Goal: Information Seeking & Learning: Learn about a topic

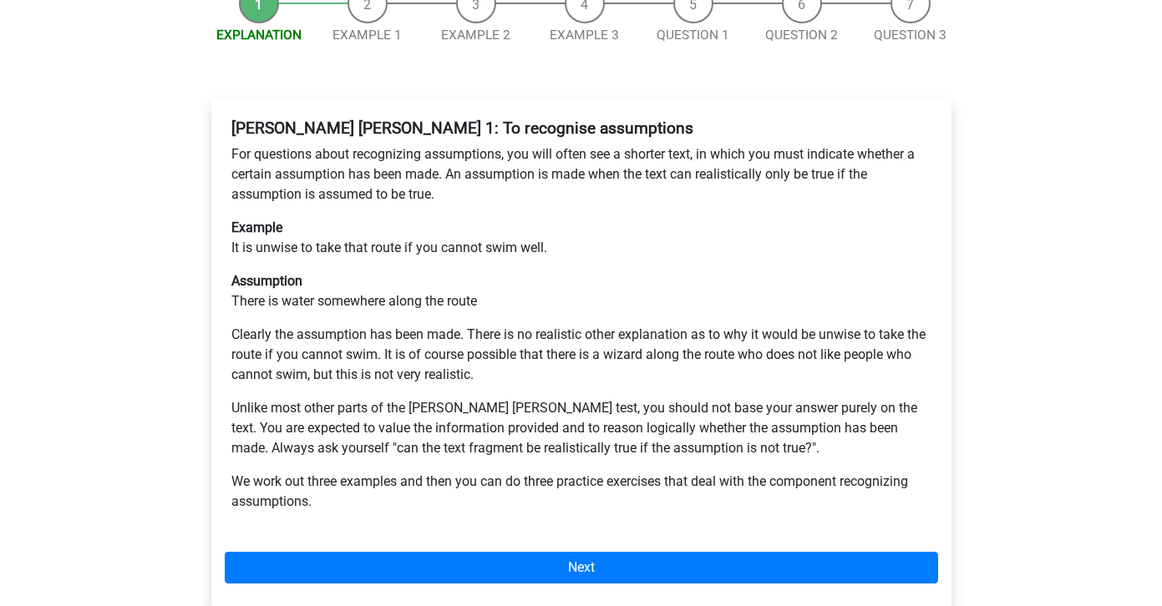
scroll to position [250, 0]
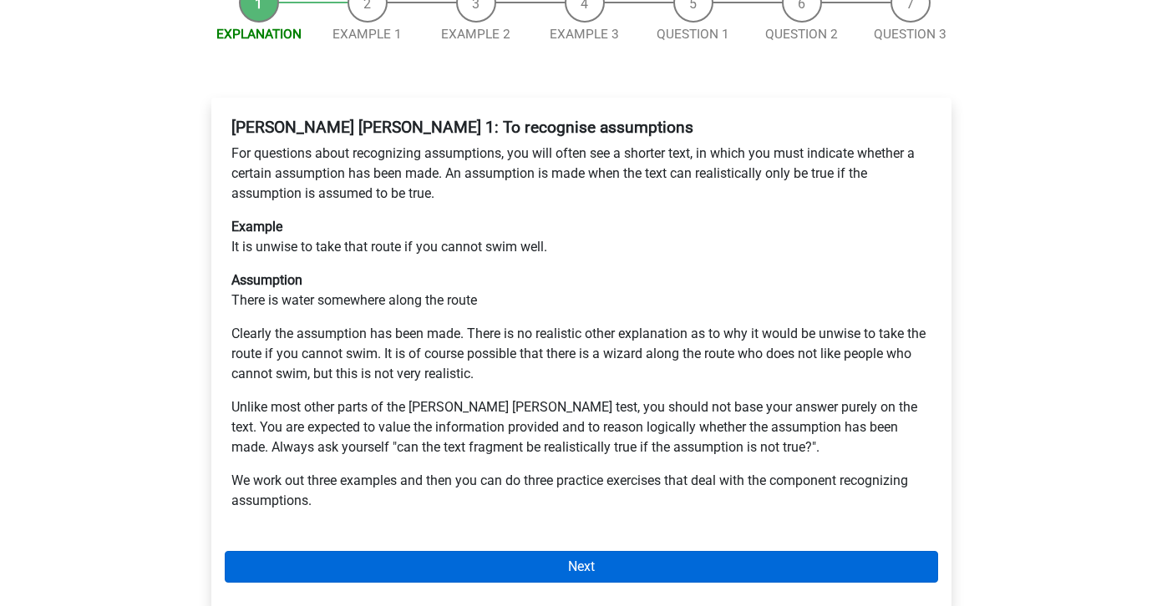
click at [505, 551] on link "Next" at bounding box center [581, 567] width 713 height 32
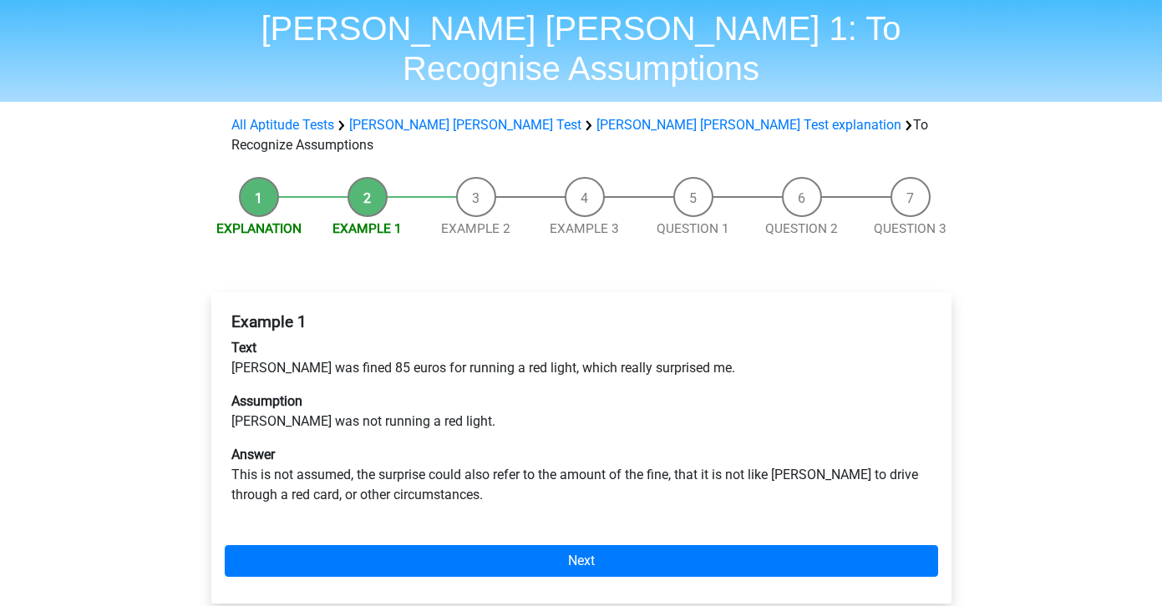
scroll to position [57, 0]
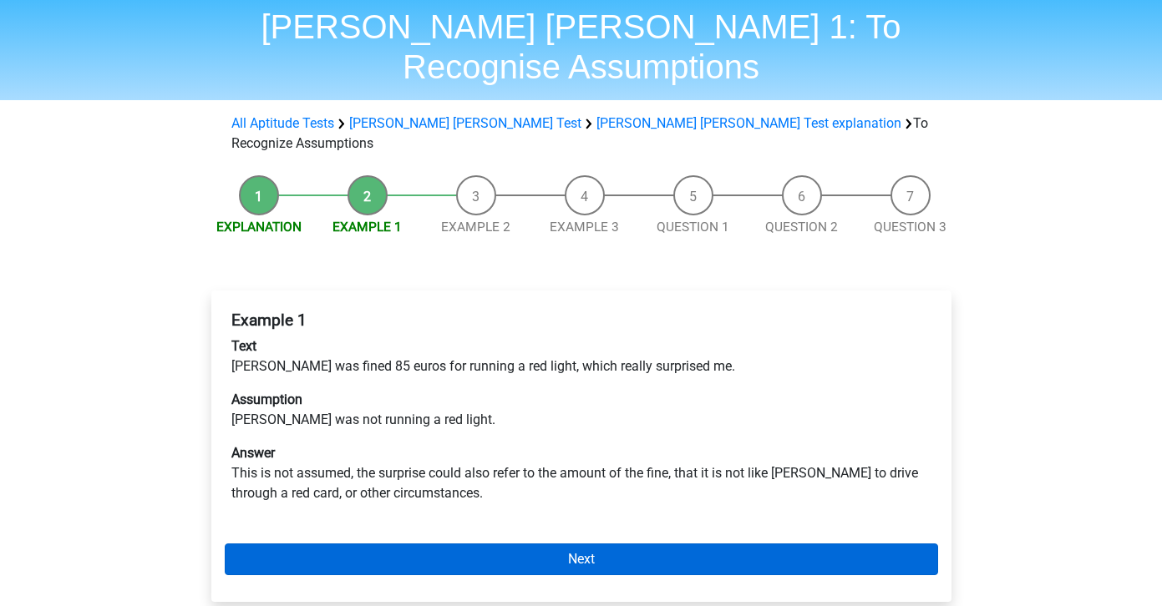
click at [510, 544] on link "Next" at bounding box center [581, 560] width 713 height 32
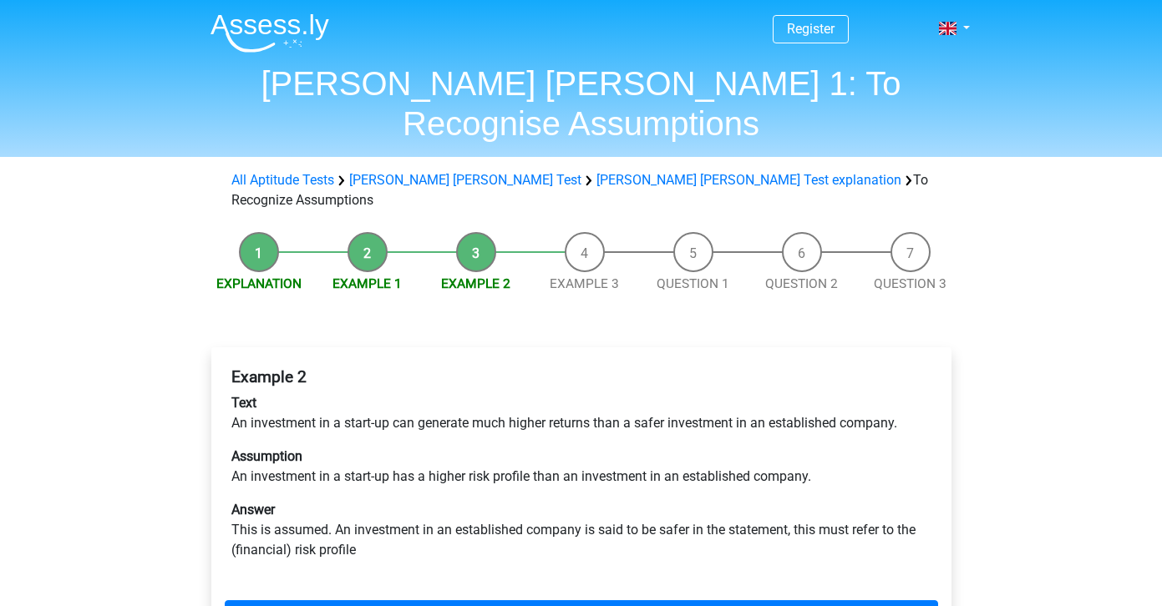
scroll to position [125, 0]
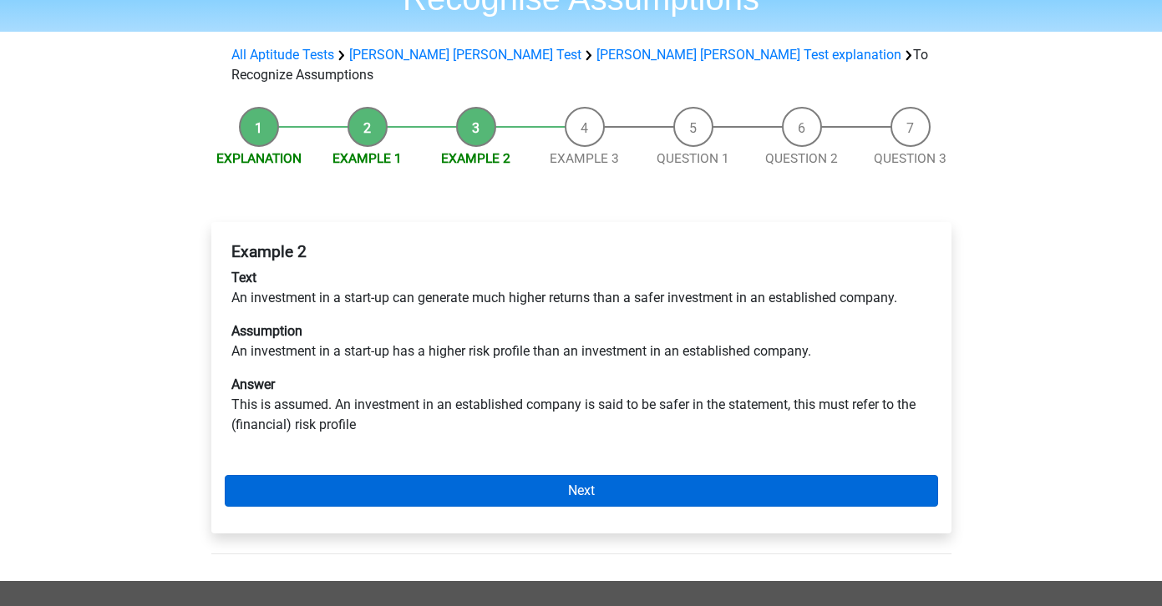
click at [545, 475] on link "Next" at bounding box center [581, 491] width 713 height 32
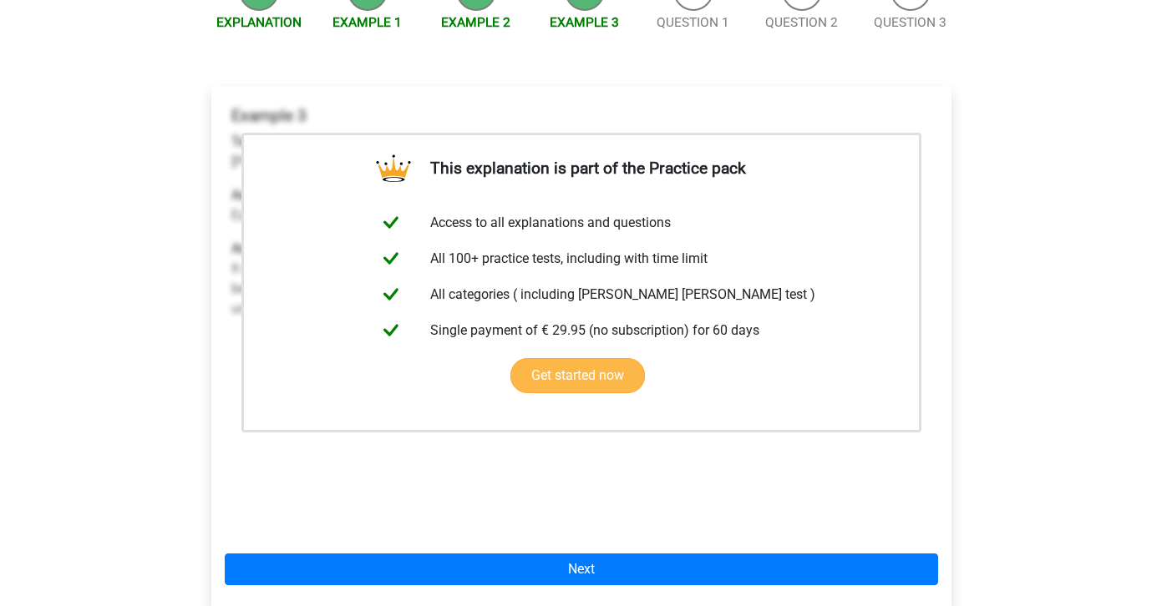
scroll to position [263, 0]
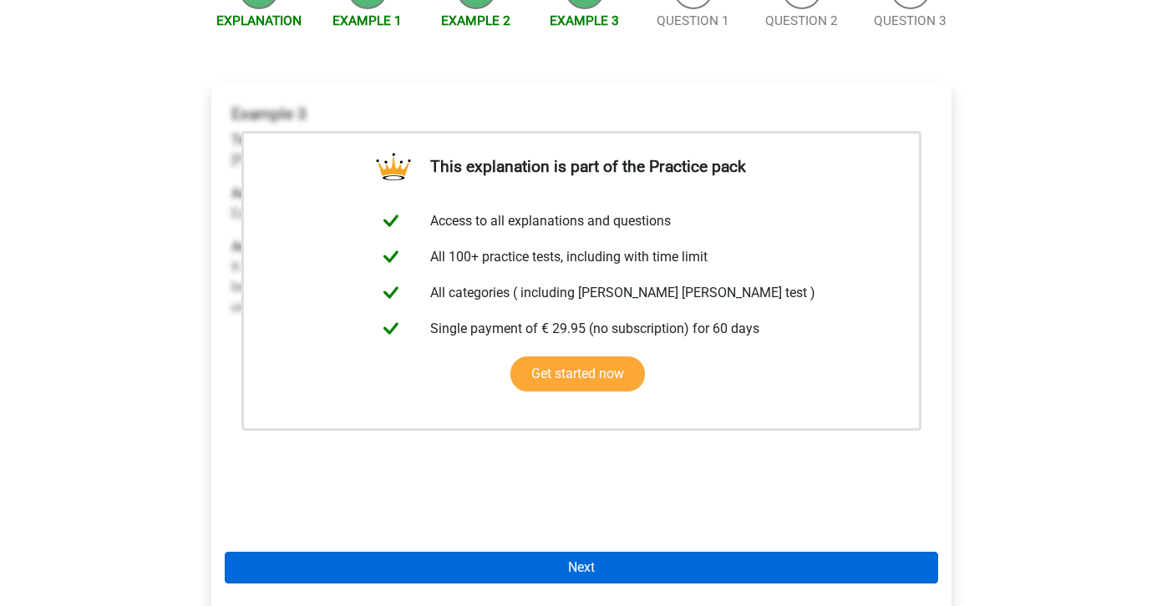
click at [412, 552] on link "Next" at bounding box center [581, 568] width 713 height 32
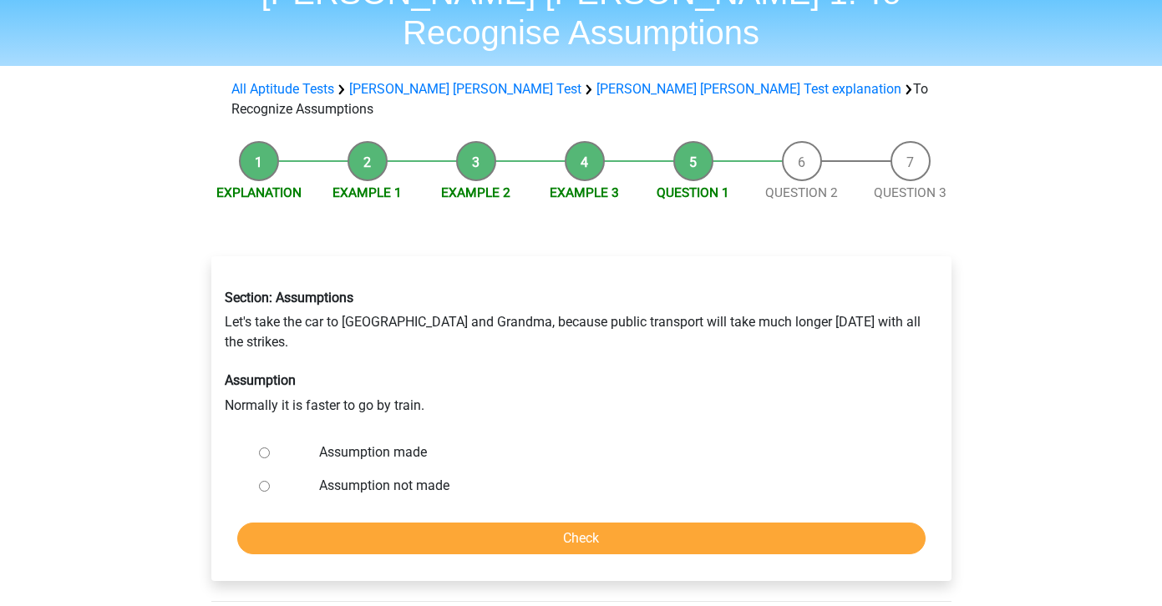
scroll to position [91, 0]
click at [264, 448] on input "Assumption made" at bounding box center [264, 453] width 11 height 11
radio input "true"
click at [408, 523] on input "Check" at bounding box center [581, 539] width 688 height 32
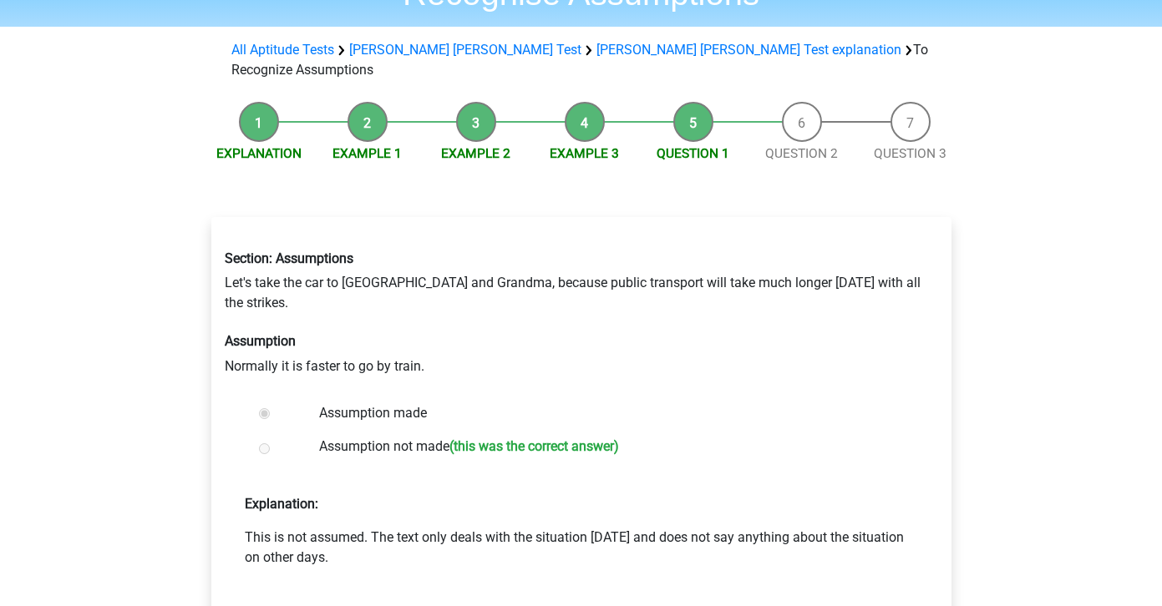
scroll to position [254, 0]
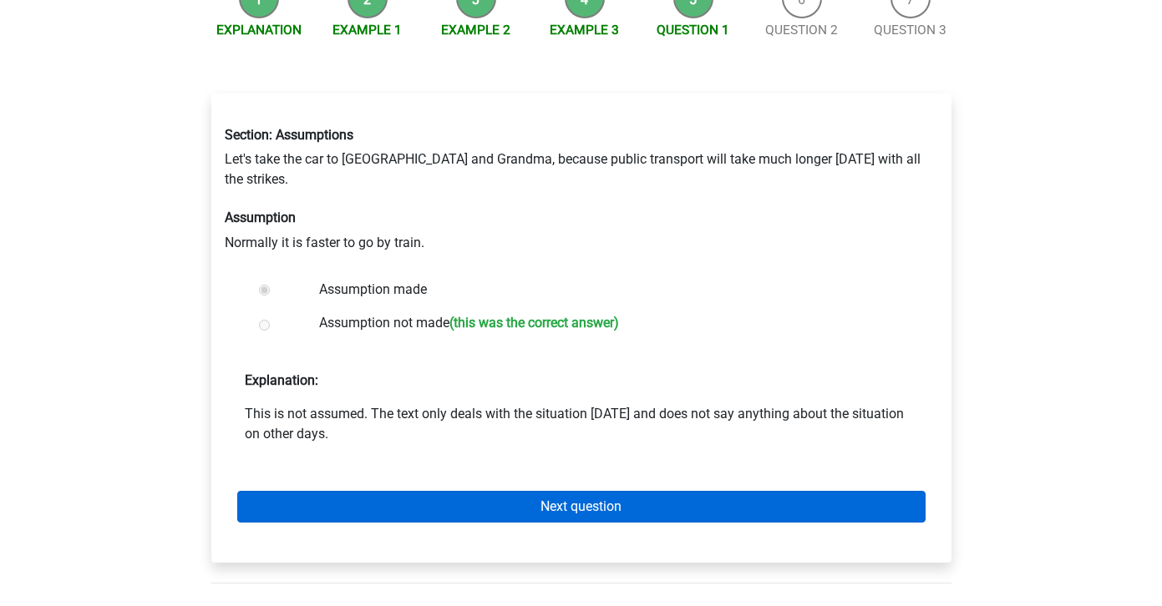
click at [426, 491] on link "Next question" at bounding box center [581, 507] width 688 height 32
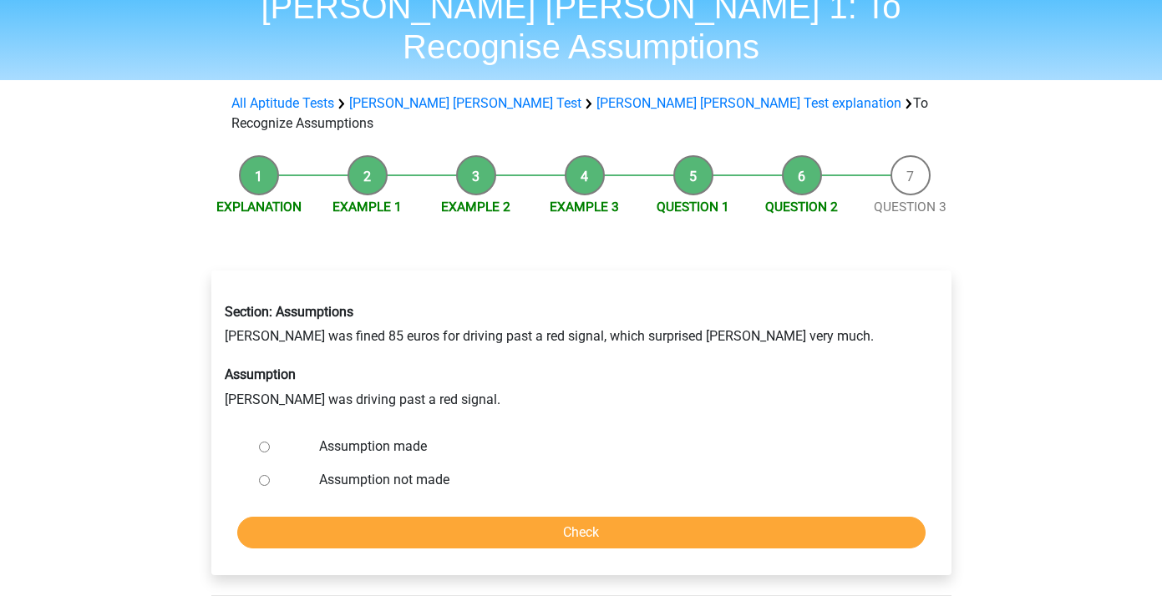
scroll to position [87, 0]
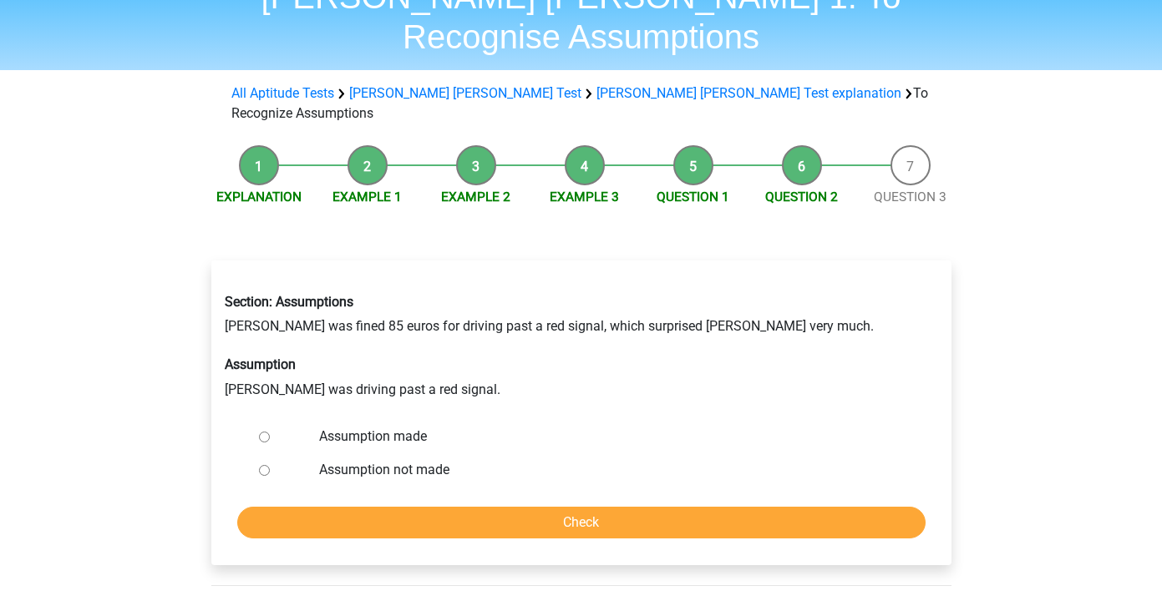
click at [263, 432] on input "Assumption made" at bounding box center [264, 437] width 11 height 11
radio input "true"
click at [344, 507] on input "Check" at bounding box center [581, 523] width 688 height 32
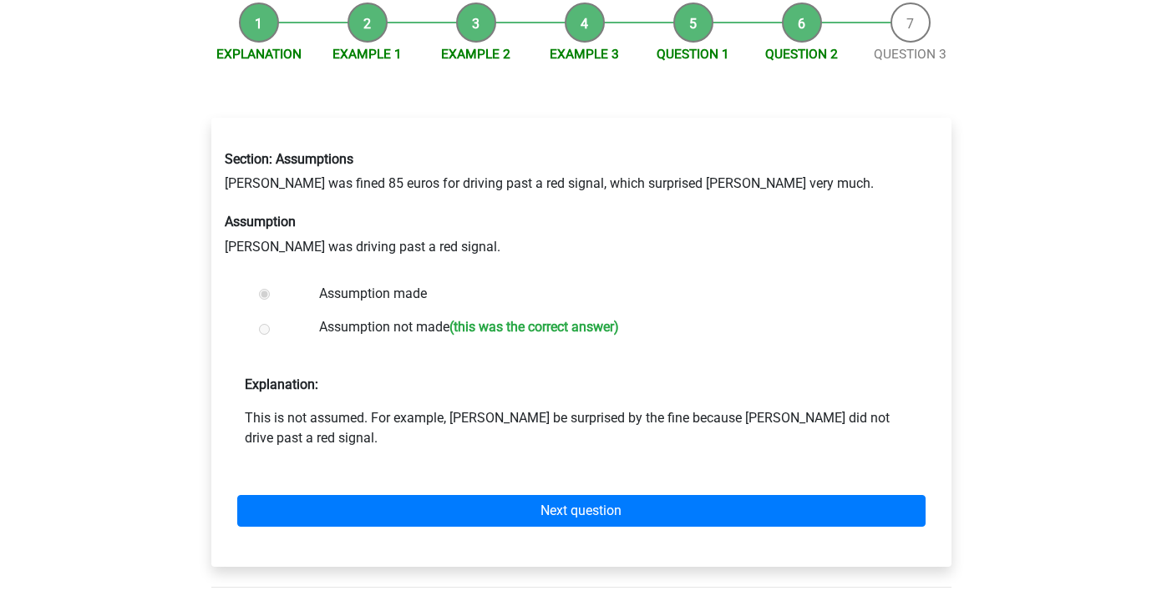
scroll to position [284, 0]
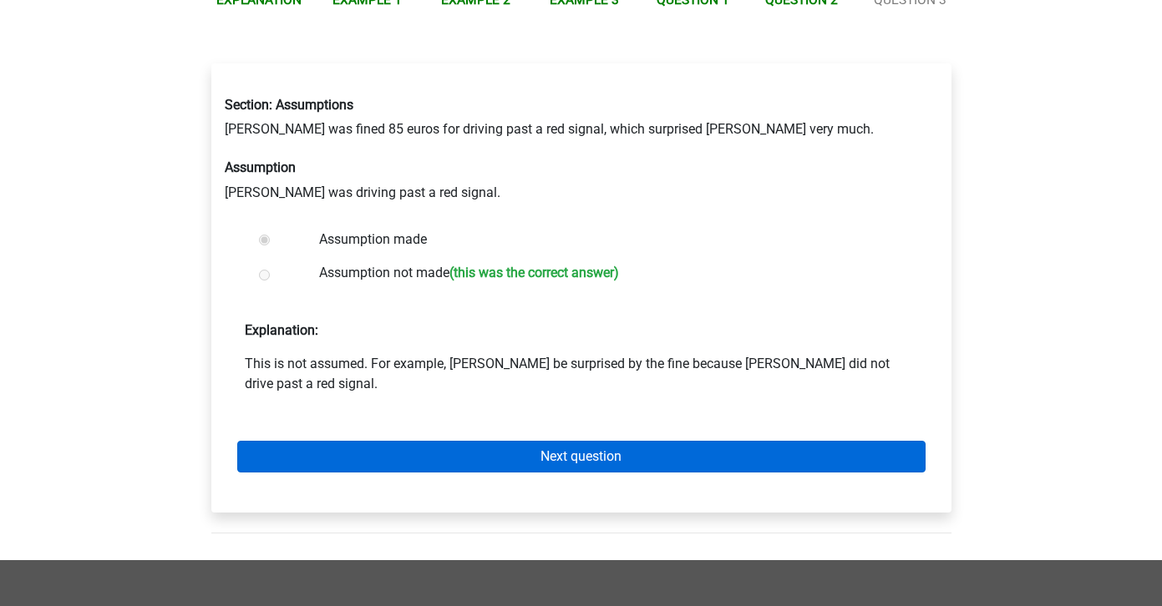
click at [375, 441] on link "Next question" at bounding box center [581, 457] width 688 height 32
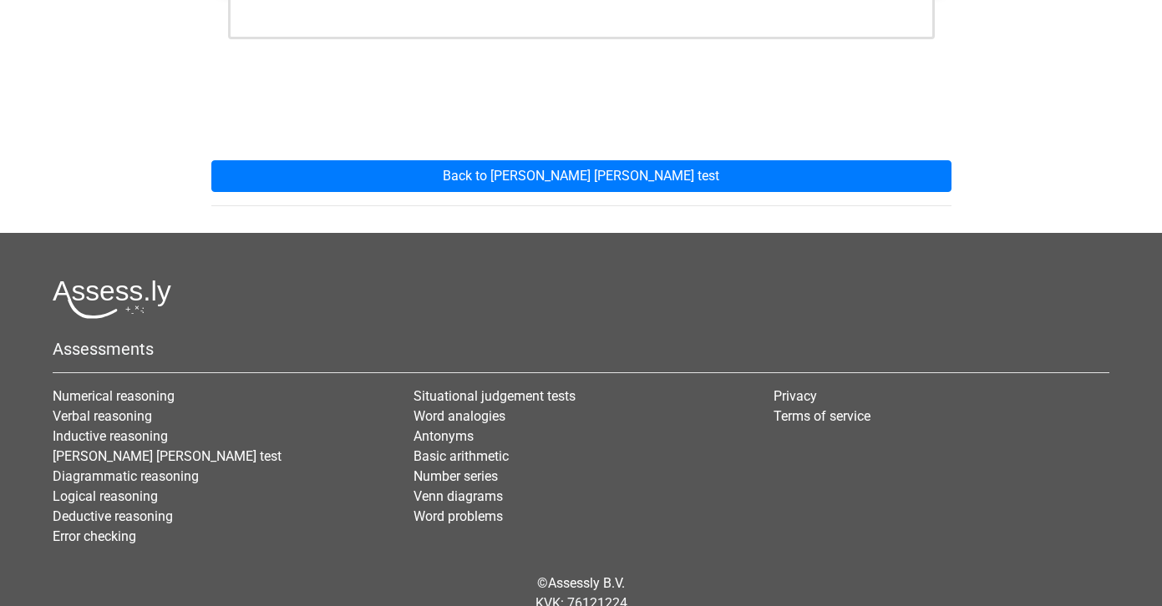
scroll to position [629, 0]
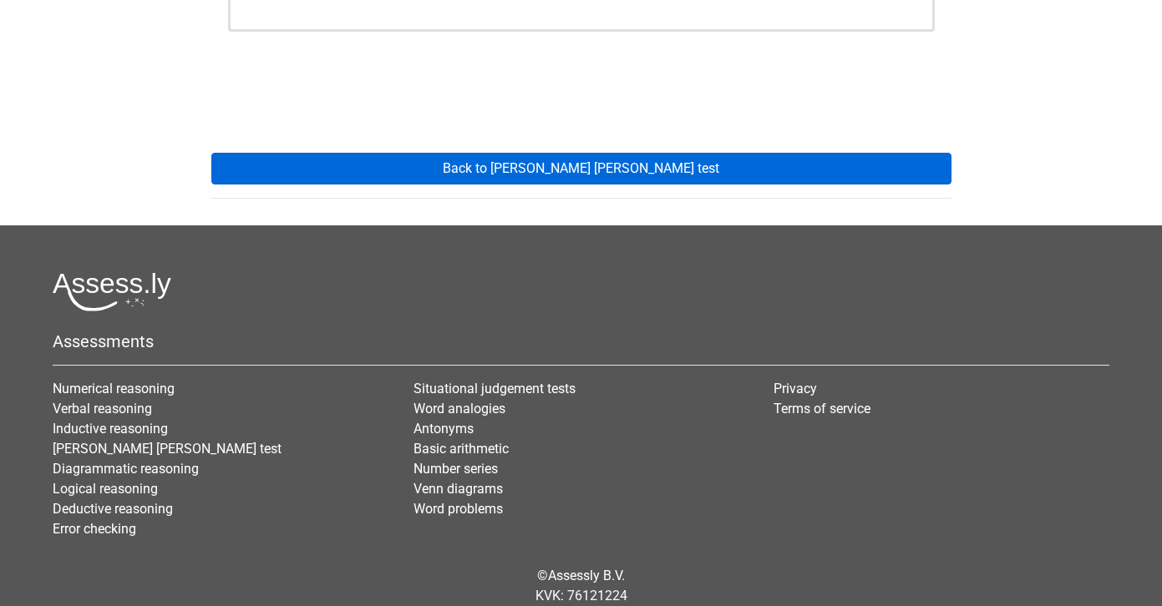
click at [435, 153] on link "Back to watson glaser test" at bounding box center [581, 169] width 740 height 32
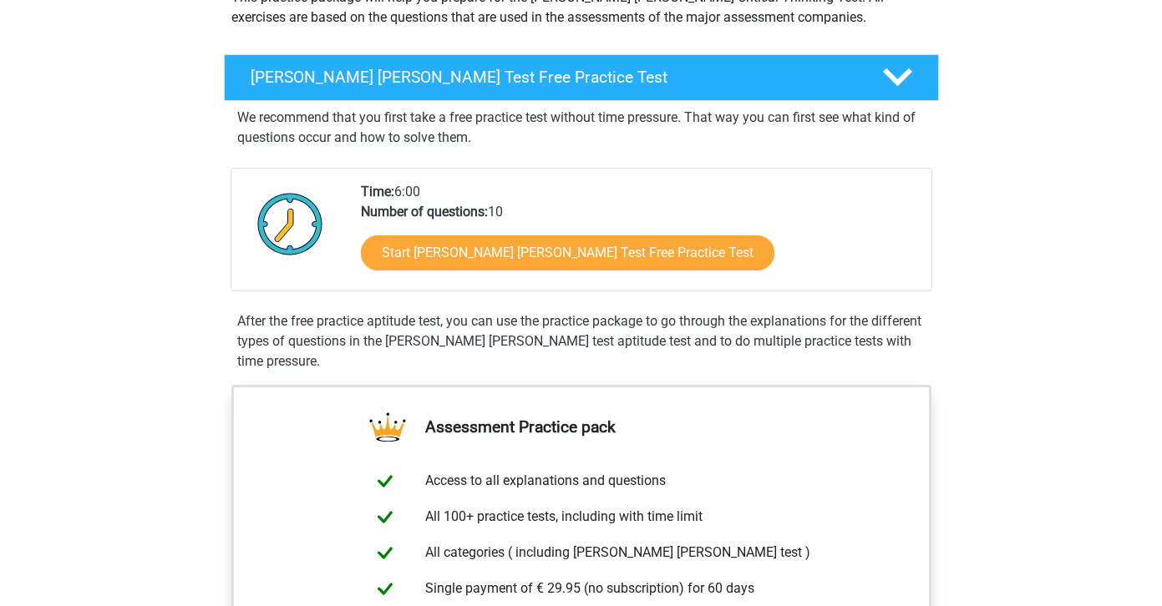
scroll to position [221, 0]
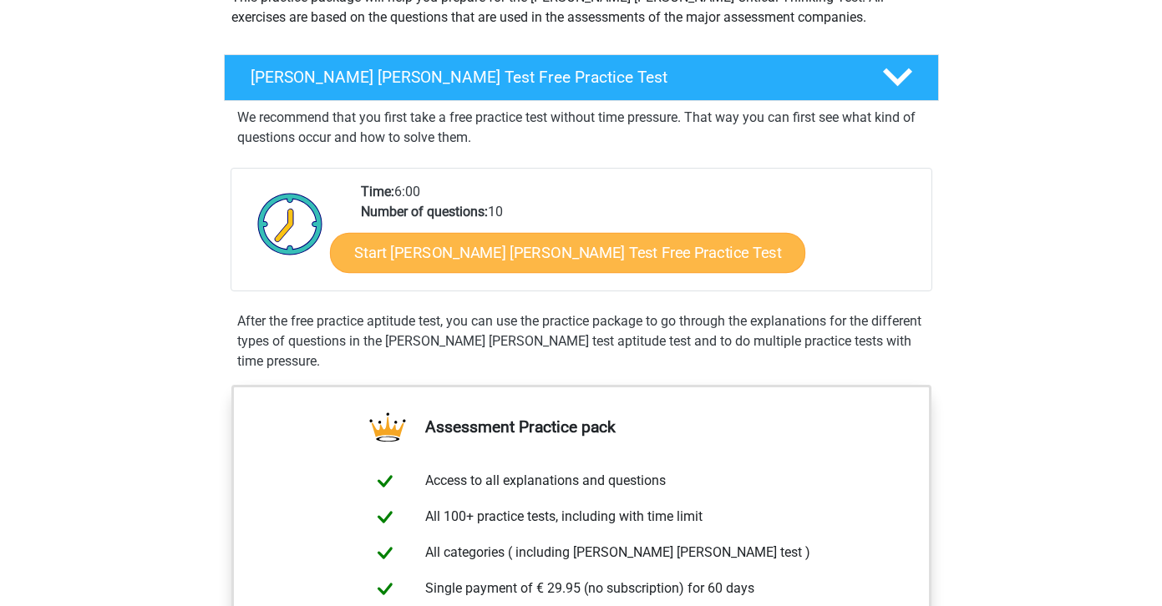
click at [388, 265] on link "Start [PERSON_NAME] [PERSON_NAME] Test Free Practice Test" at bounding box center [567, 253] width 475 height 40
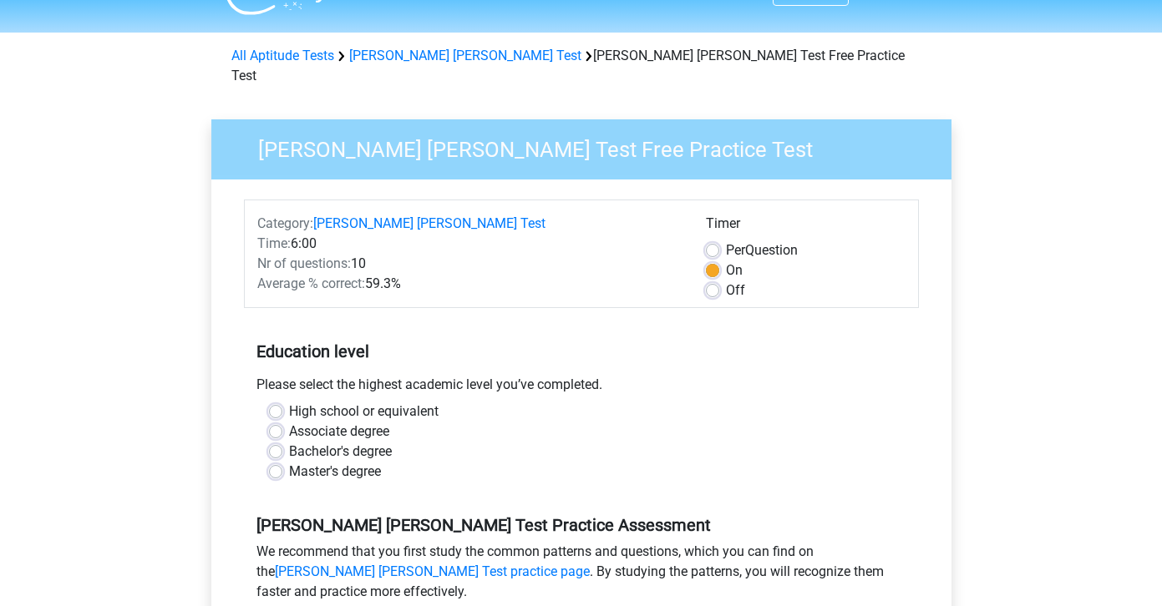
scroll to position [38, 0]
click at [289, 462] on label "Master's degree" at bounding box center [335, 472] width 92 height 20
click at [276, 462] on input "Master's degree" at bounding box center [275, 470] width 13 height 17
radio input "true"
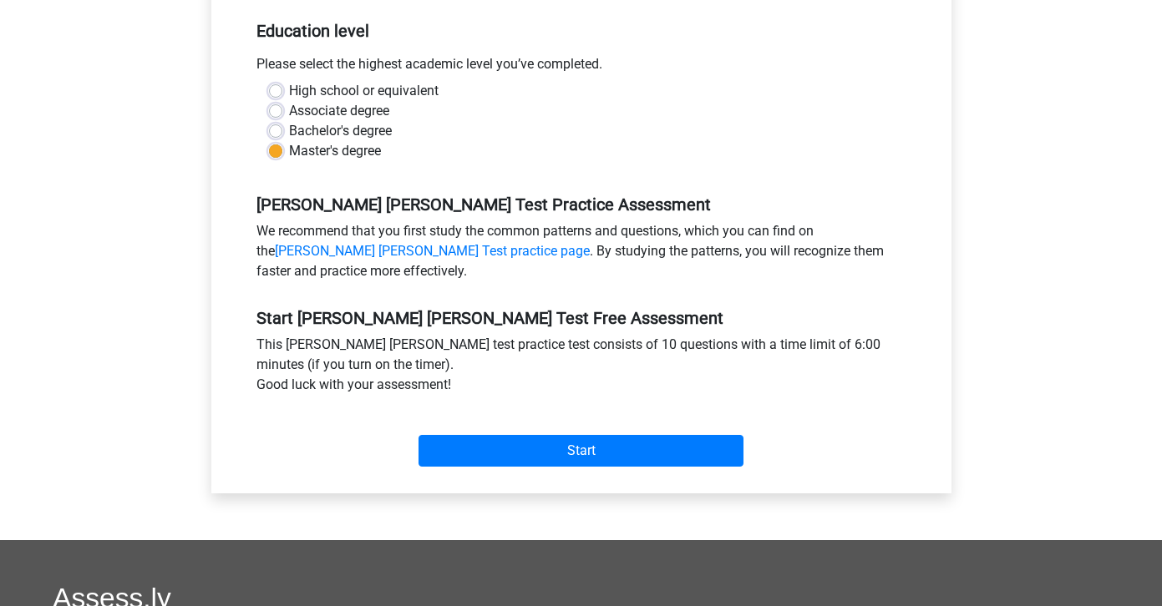
scroll to position [376, 0]
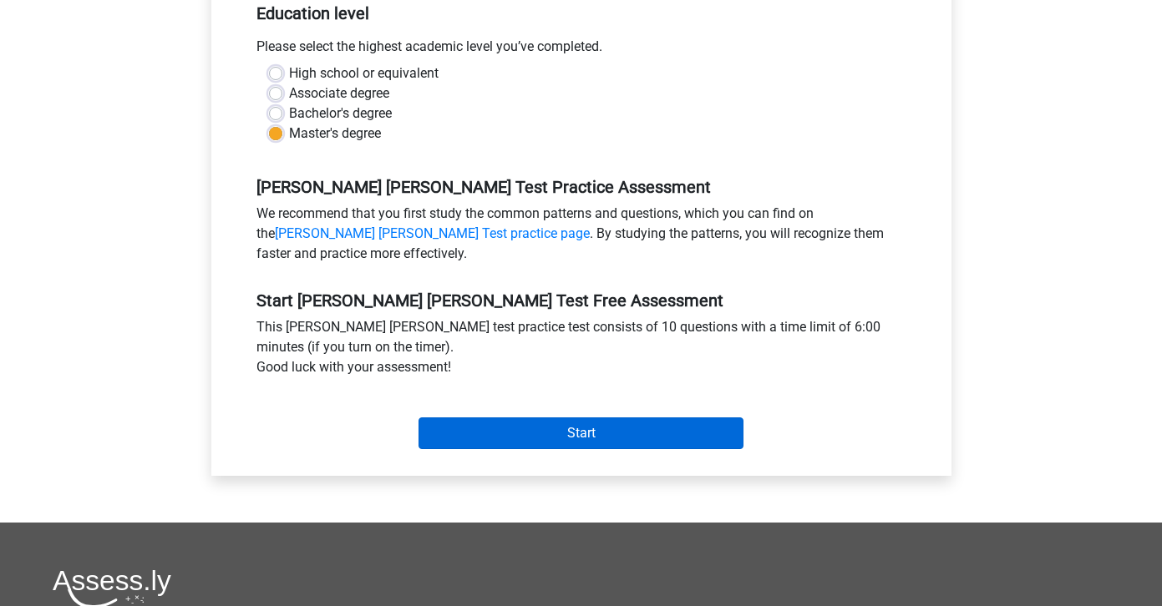
click at [467, 418] on input "Start" at bounding box center [581, 434] width 325 height 32
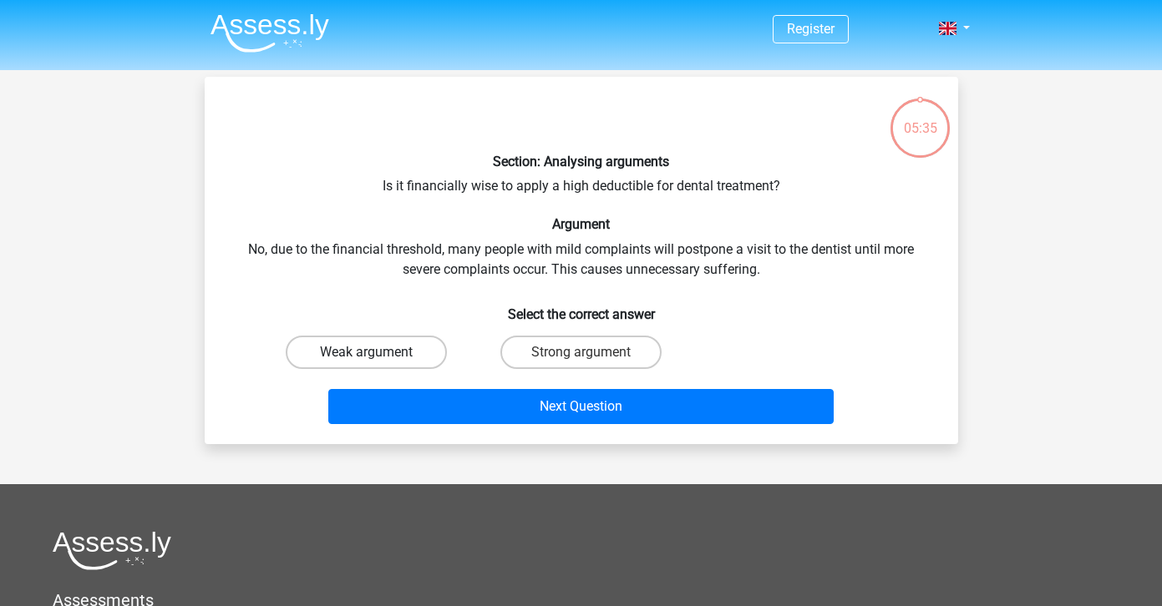
click at [334, 346] on label "Weak argument" at bounding box center [366, 352] width 161 height 33
click at [366, 353] on input "Weak argument" at bounding box center [371, 358] width 11 height 11
radio input "true"
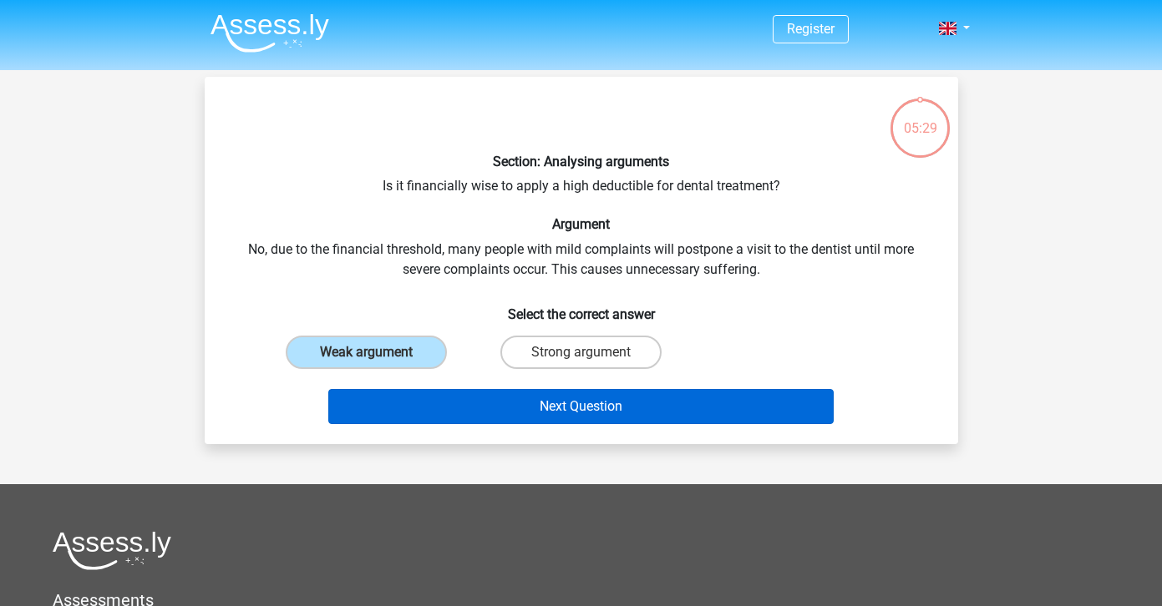
click at [422, 406] on button "Next Question" at bounding box center [580, 406] width 505 height 35
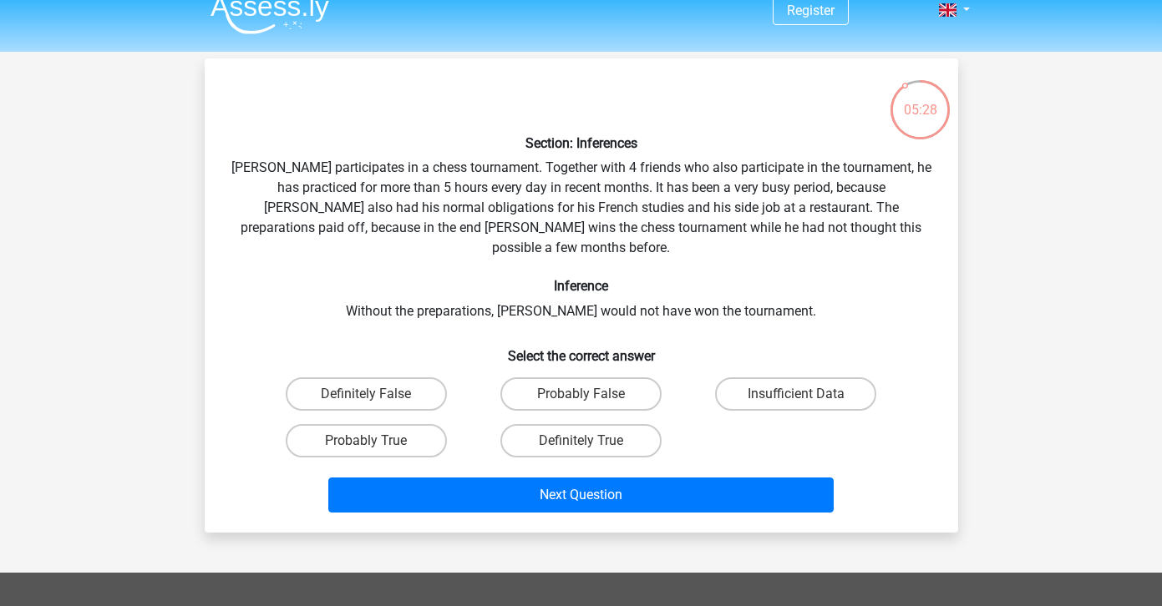
scroll to position [18, 0]
click at [390, 424] on label "Probably True" at bounding box center [366, 440] width 161 height 33
click at [377, 441] on input "Probably True" at bounding box center [371, 446] width 11 height 11
radio input "true"
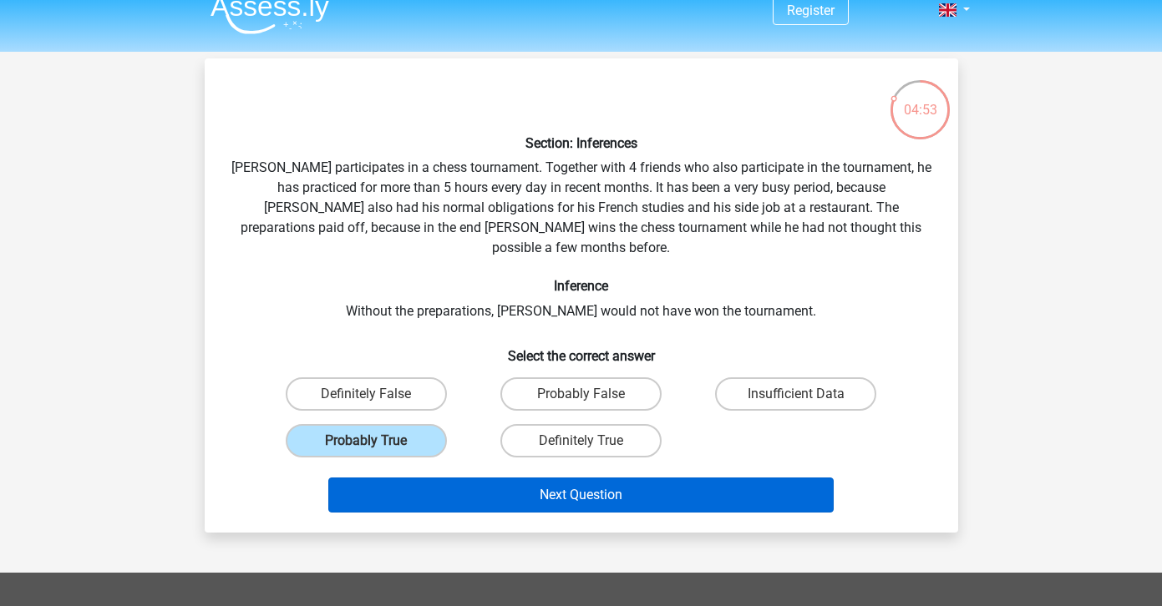
click at [428, 478] on button "Next Question" at bounding box center [580, 495] width 505 height 35
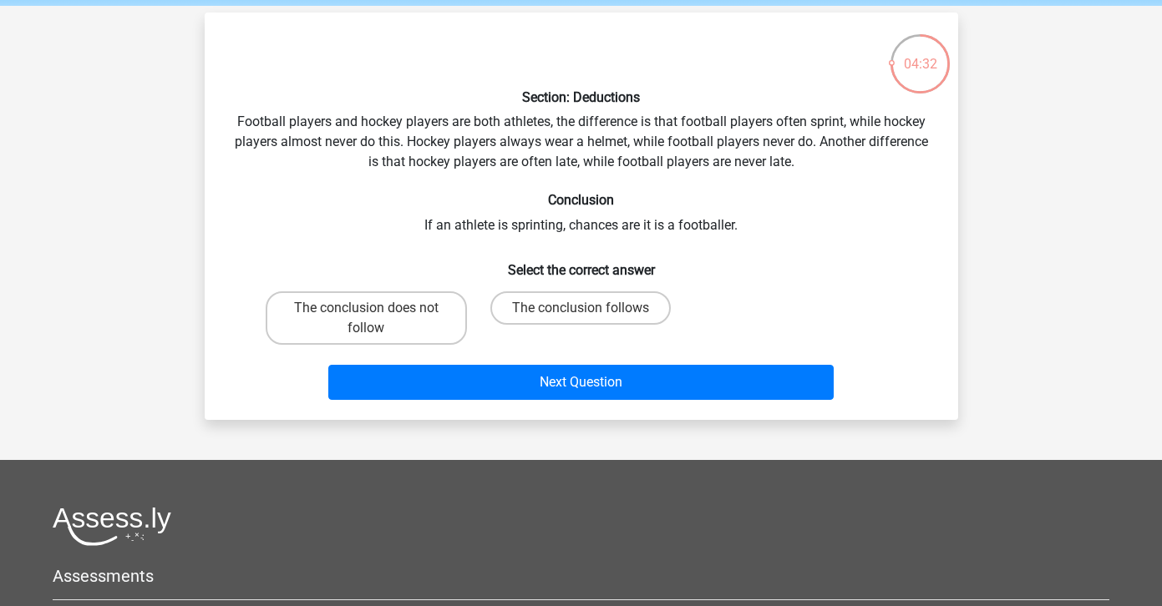
scroll to position [69, 0]
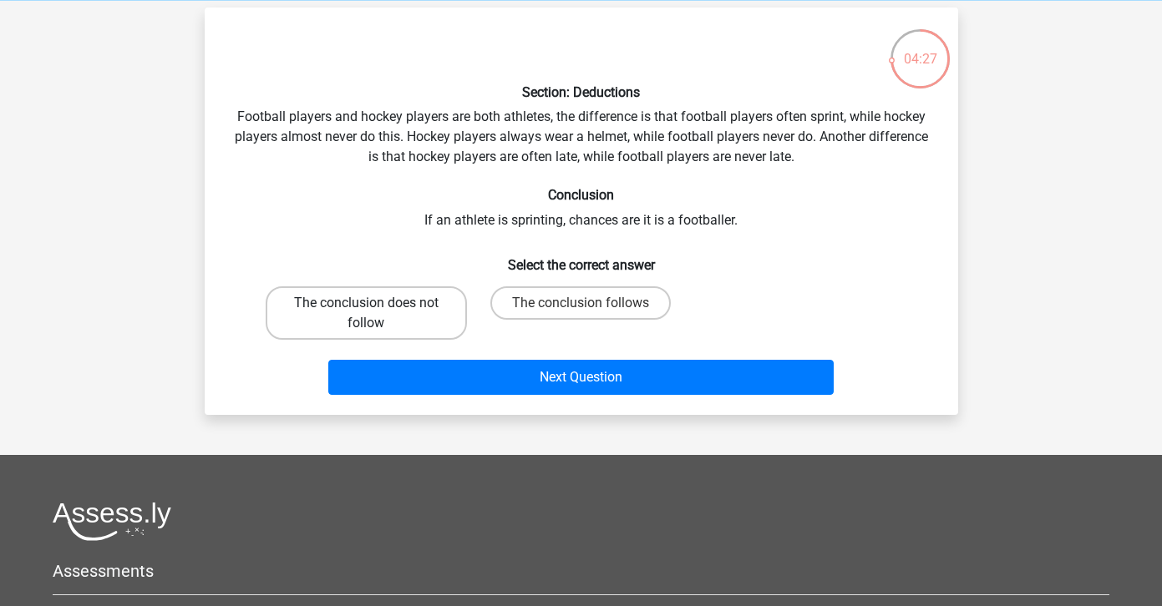
click at [429, 316] on label "The conclusion does not follow" at bounding box center [366, 313] width 201 height 53
click at [377, 314] on input "The conclusion does not follow" at bounding box center [371, 308] width 11 height 11
radio input "true"
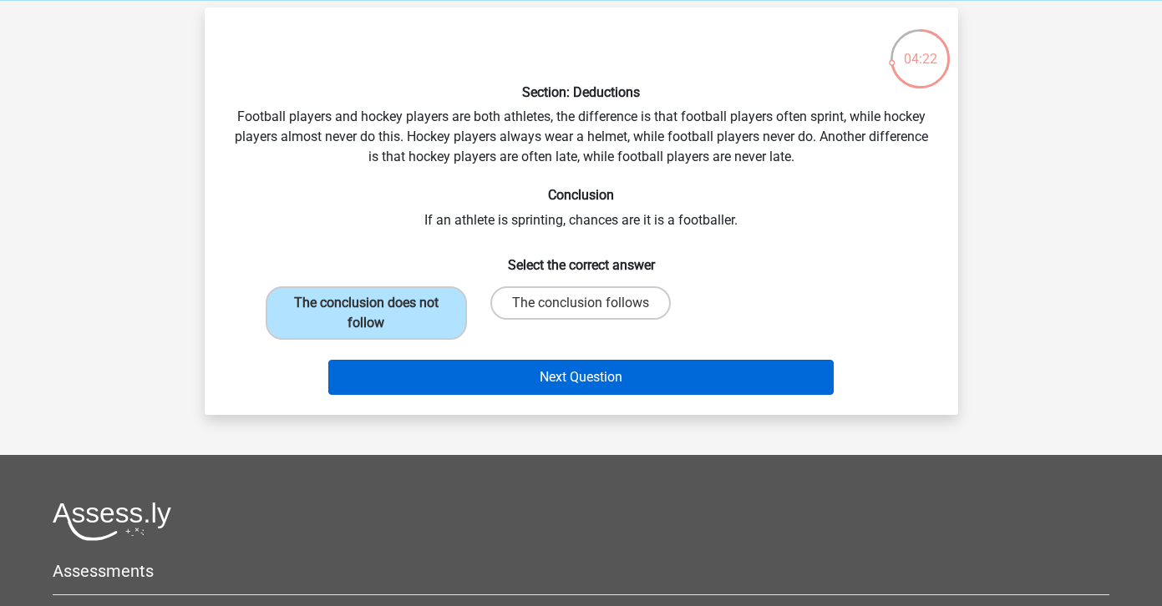
click at [474, 378] on button "Next Question" at bounding box center [580, 377] width 505 height 35
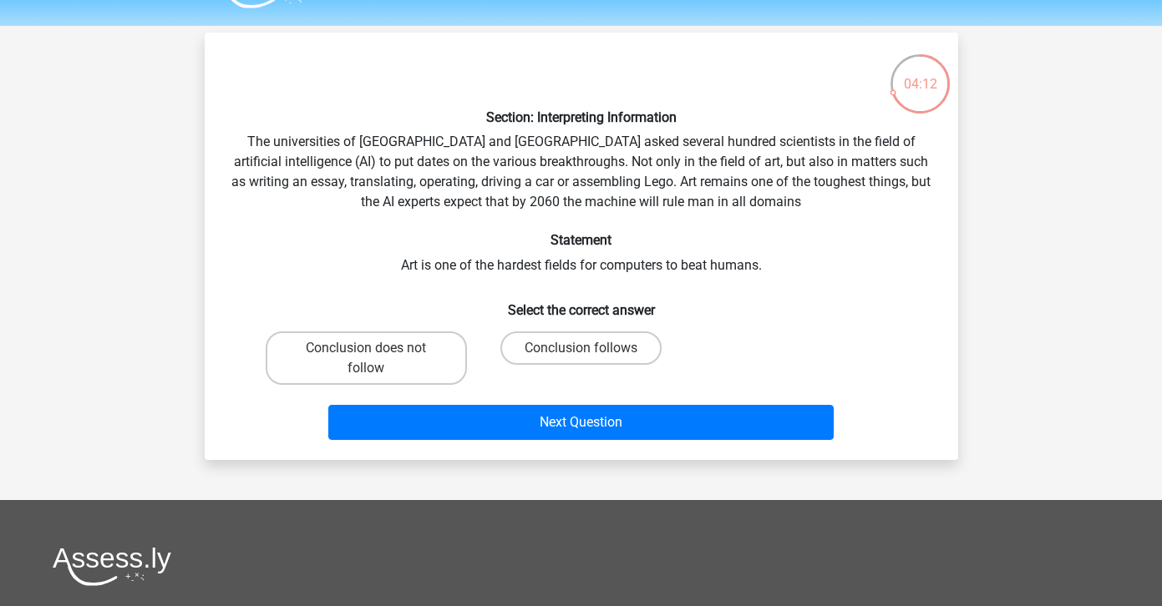
scroll to position [48, 0]
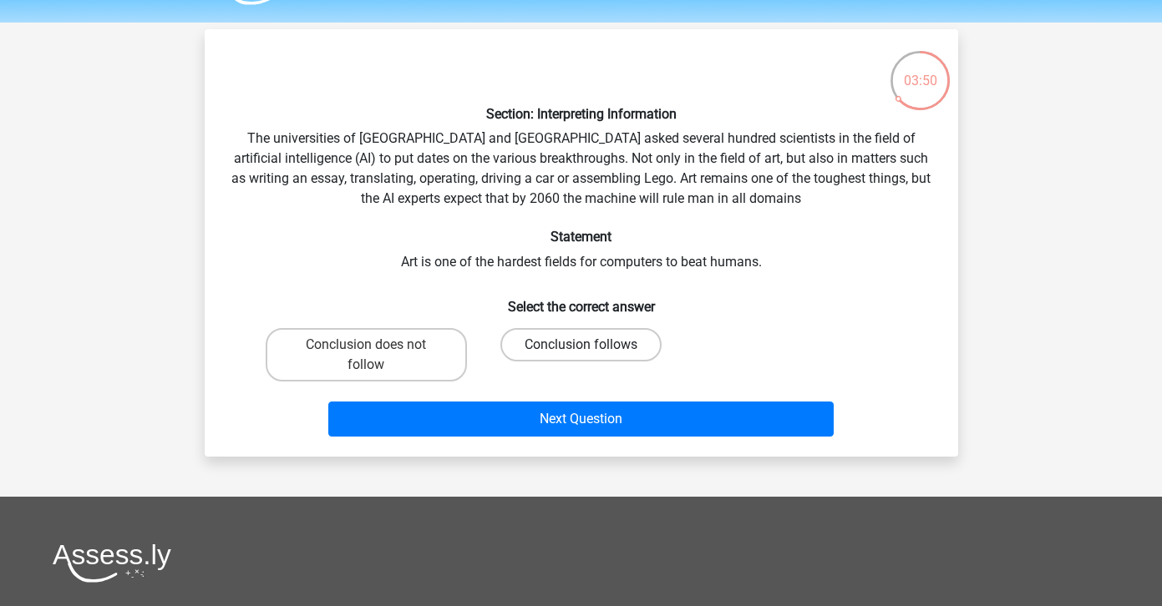
click at [594, 342] on label "Conclusion follows" at bounding box center [580, 344] width 161 height 33
click at [591, 345] on input "Conclusion follows" at bounding box center [586, 350] width 11 height 11
radio input "true"
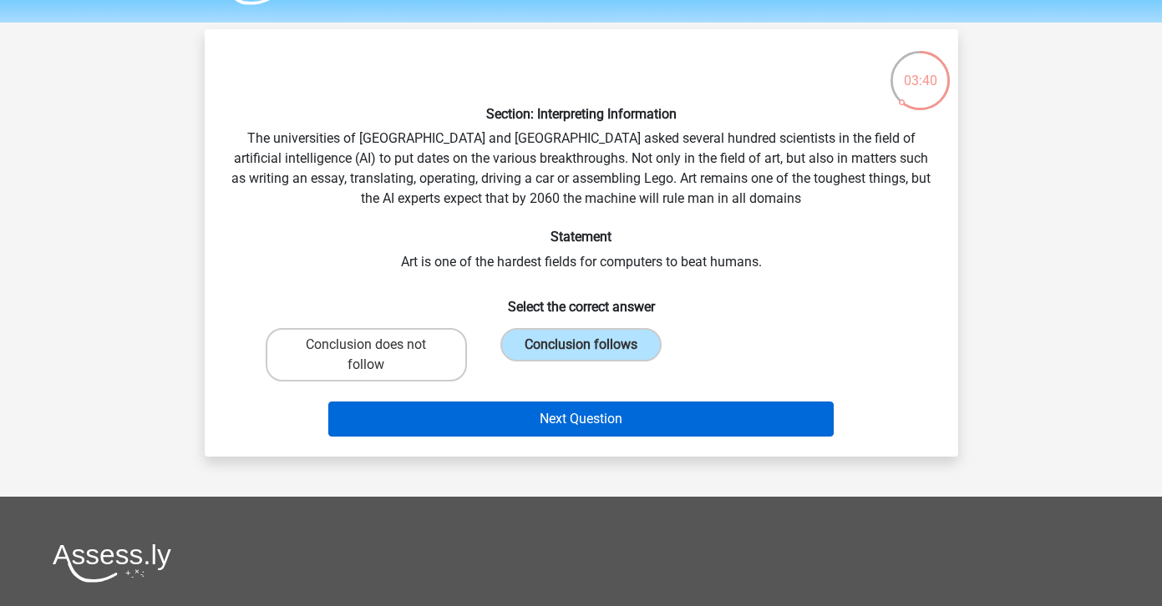
click at [602, 419] on button "Next Question" at bounding box center [580, 419] width 505 height 35
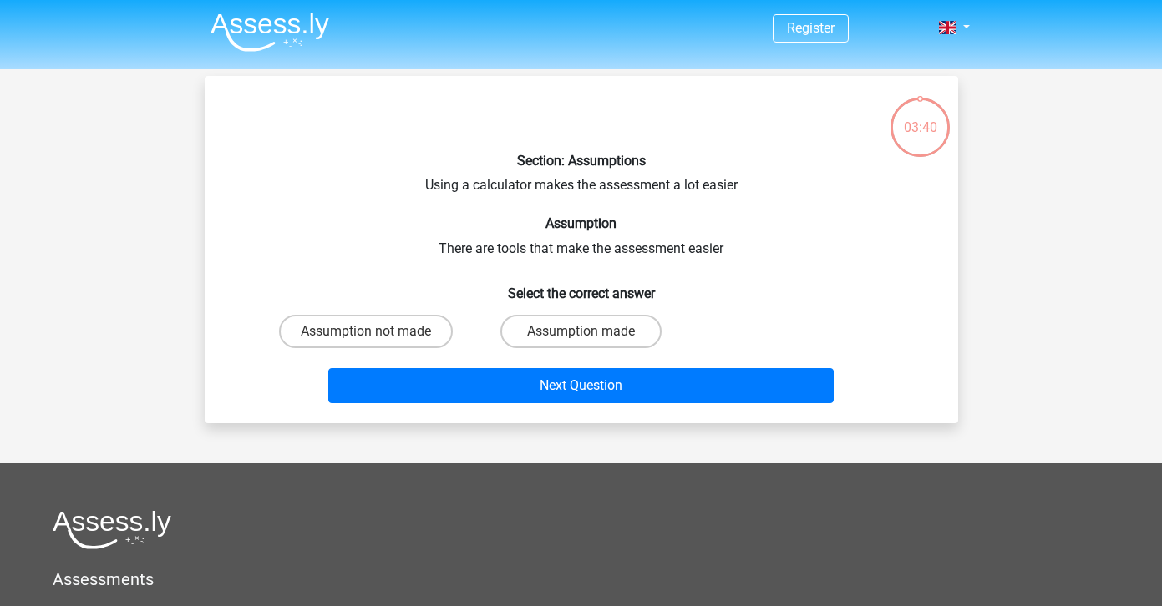
scroll to position [0, 0]
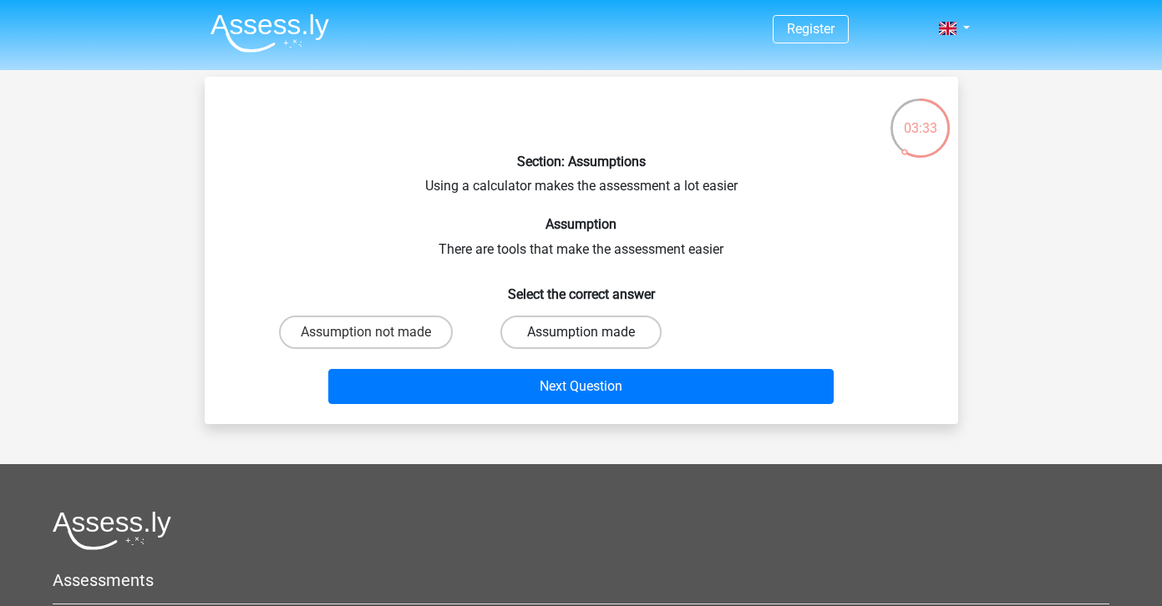
click at [548, 328] on label "Assumption made" at bounding box center [580, 332] width 161 height 33
click at [581, 332] on input "Assumption made" at bounding box center [586, 337] width 11 height 11
radio input "true"
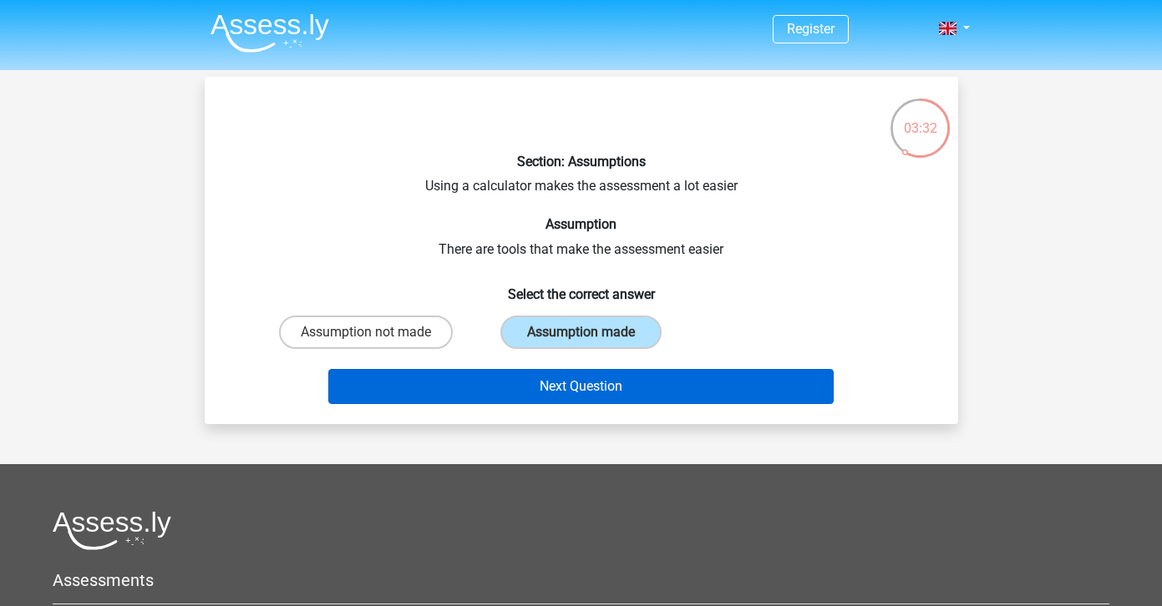
click at [532, 388] on button "Next Question" at bounding box center [580, 386] width 505 height 35
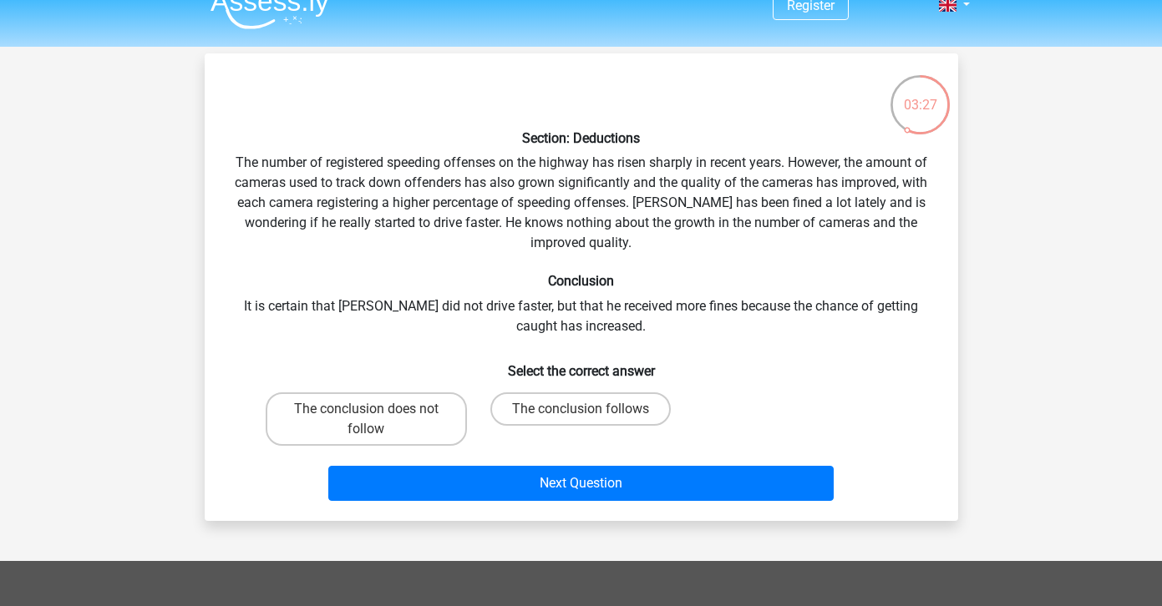
scroll to position [24, 0]
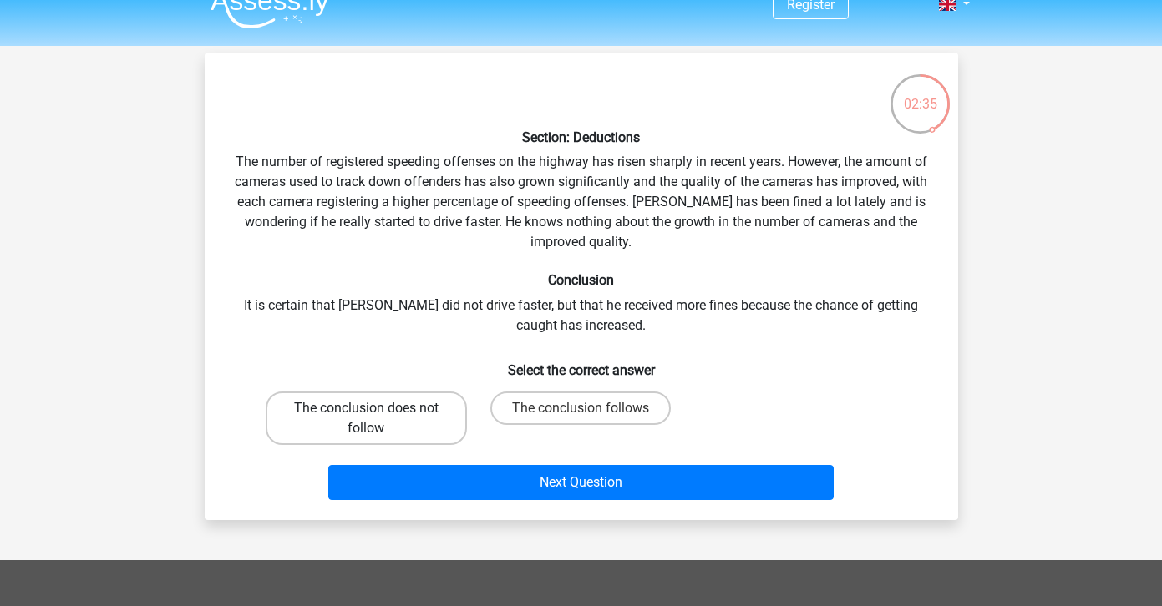
click at [358, 413] on label "The conclusion does not follow" at bounding box center [366, 418] width 201 height 53
click at [366, 413] on input "The conclusion does not follow" at bounding box center [371, 413] width 11 height 11
radio input "true"
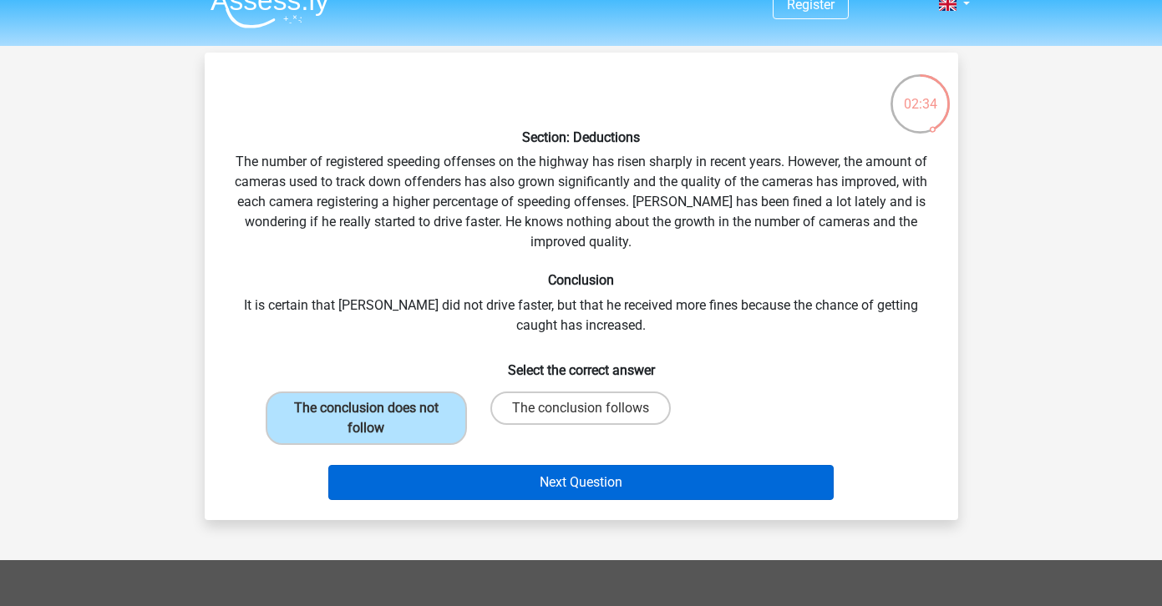
click at [405, 480] on button "Next Question" at bounding box center [580, 482] width 505 height 35
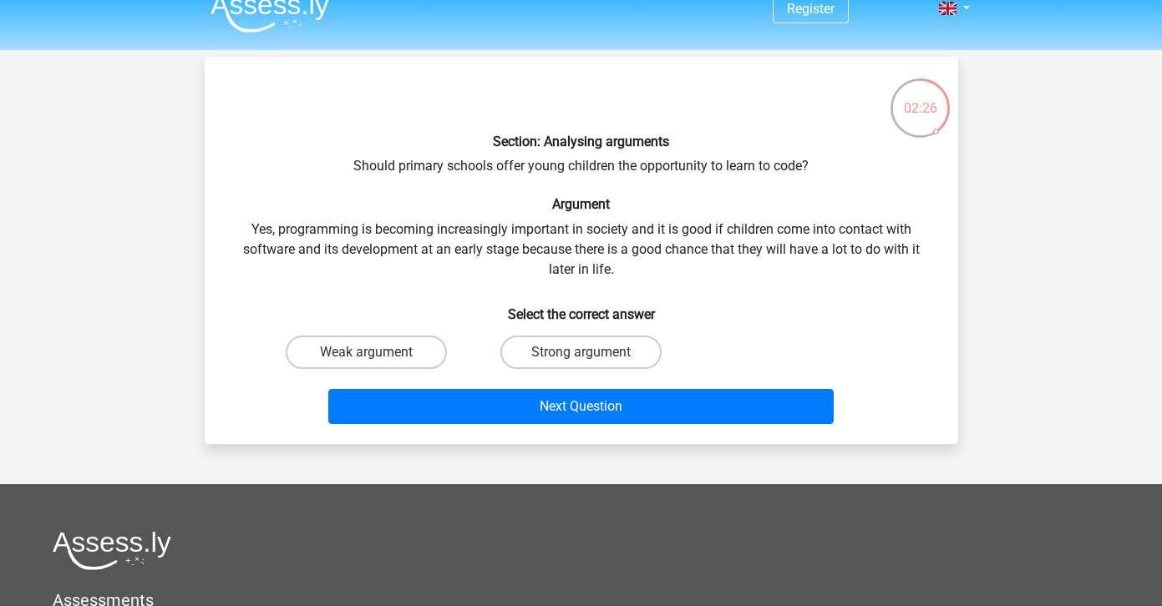
scroll to position [16, 0]
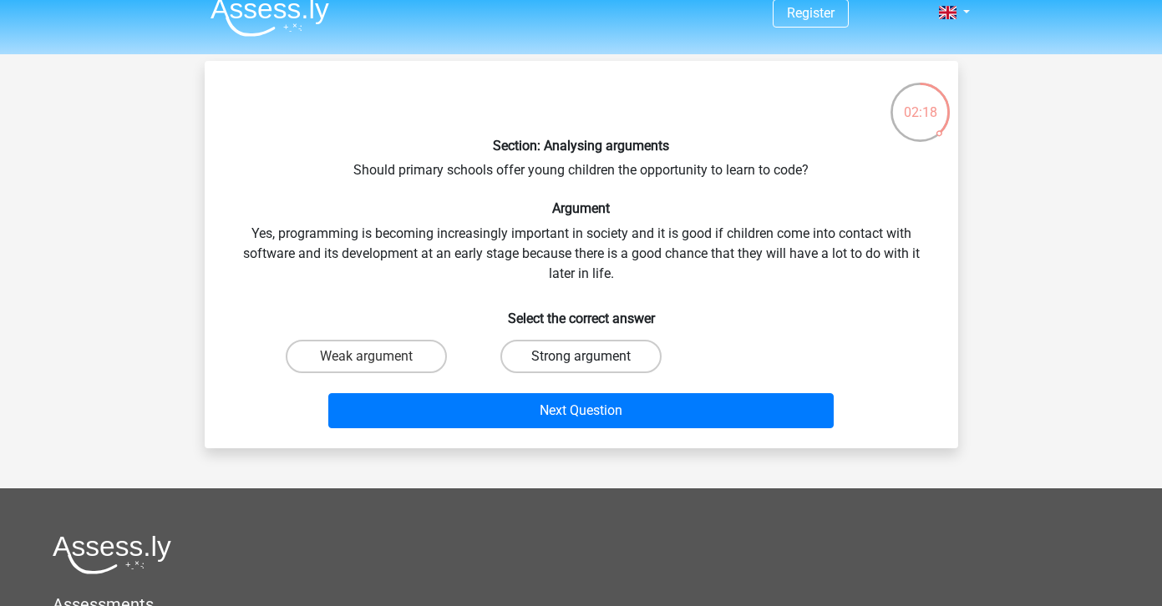
click at [545, 361] on label "Strong argument" at bounding box center [580, 356] width 161 height 33
click at [581, 361] on input "Strong argument" at bounding box center [586, 362] width 11 height 11
radio input "true"
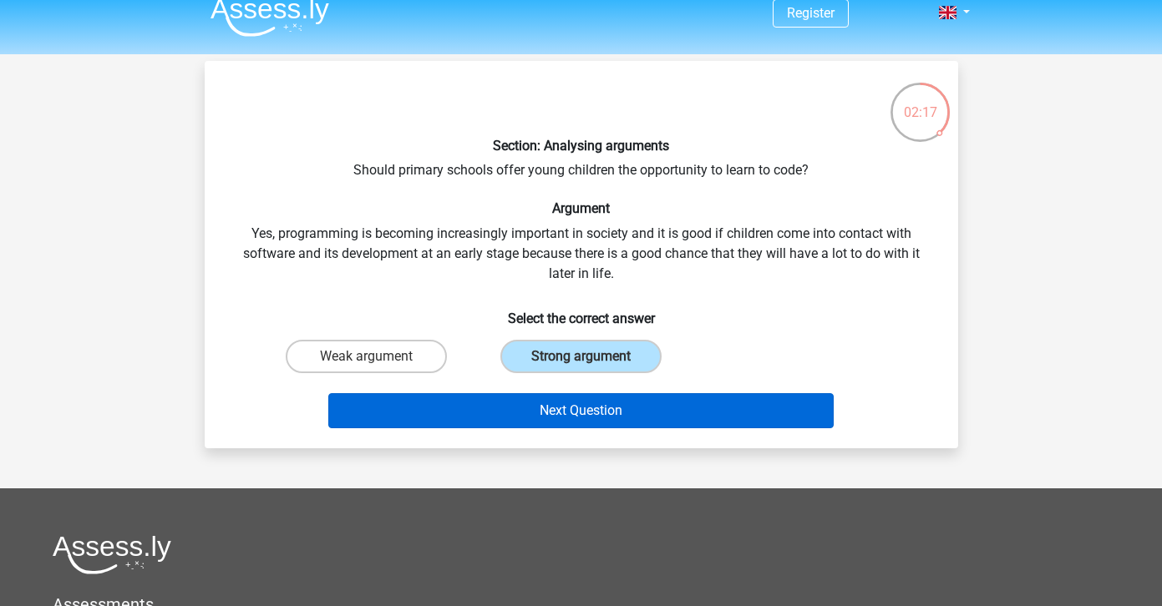
click at [545, 407] on button "Next Question" at bounding box center [580, 410] width 505 height 35
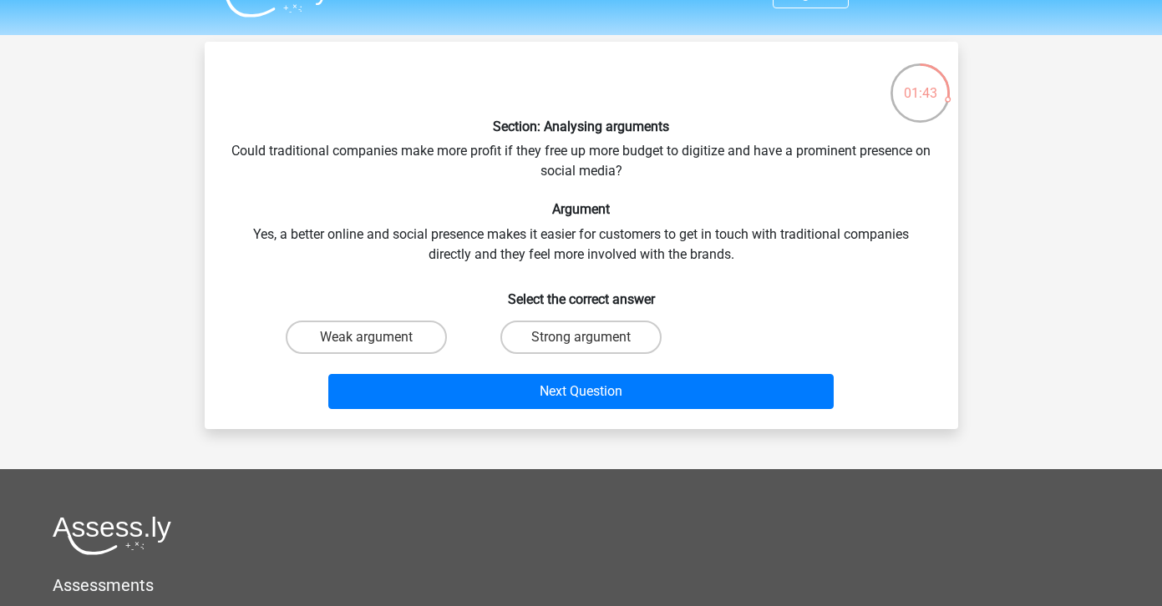
scroll to position [28, 0]
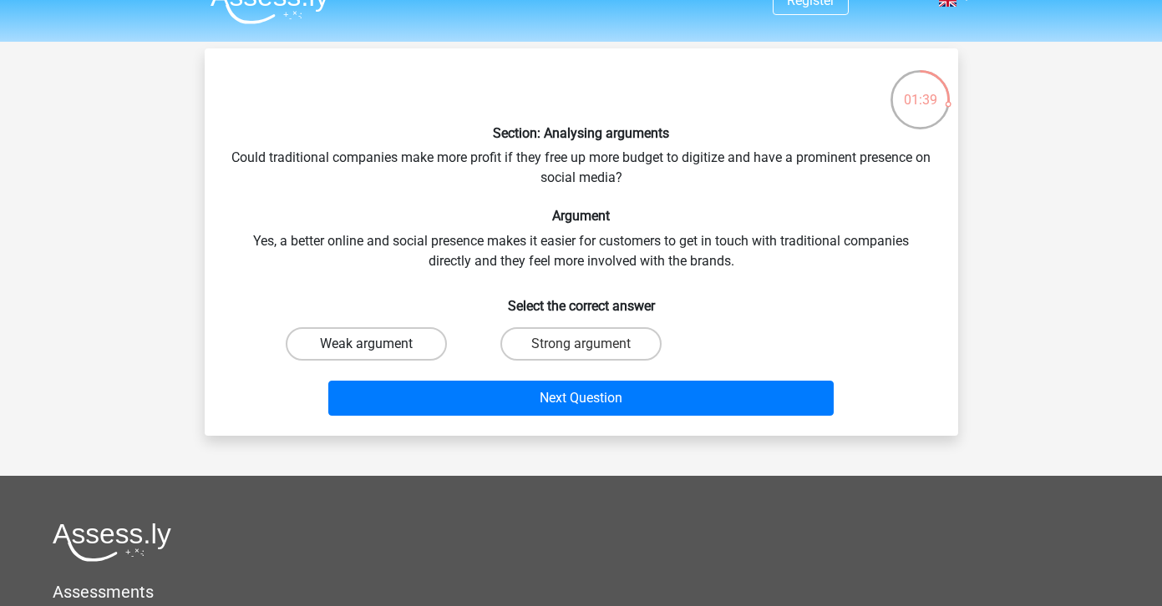
click at [353, 349] on label "Weak argument" at bounding box center [366, 343] width 161 height 33
click at [366, 349] on input "Weak argument" at bounding box center [371, 349] width 11 height 11
radio input "true"
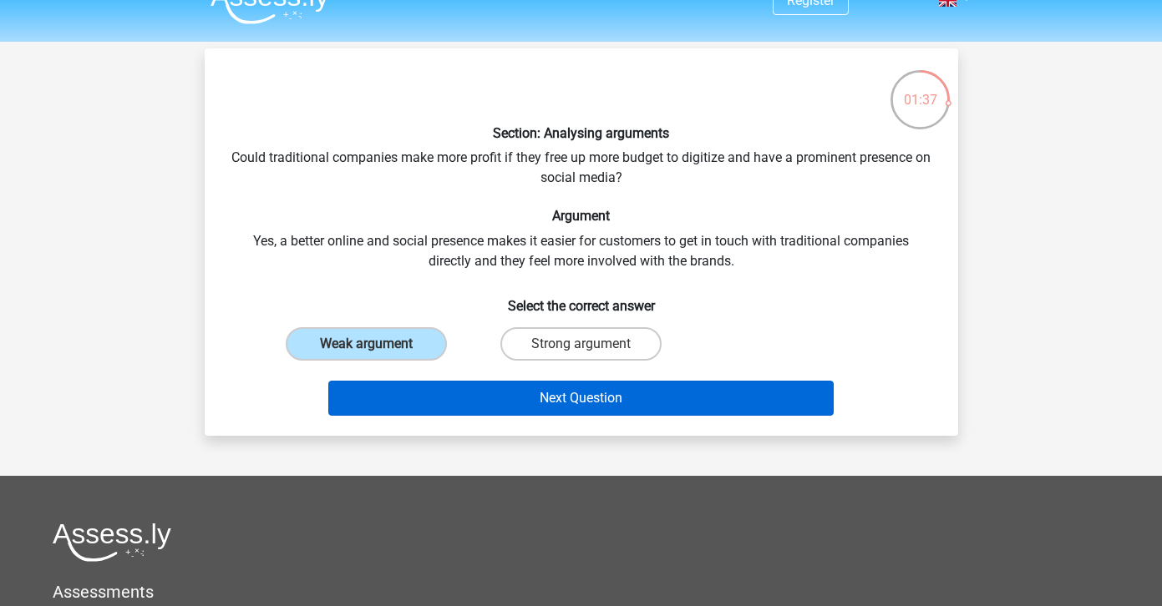
click at [432, 397] on button "Next Question" at bounding box center [580, 398] width 505 height 35
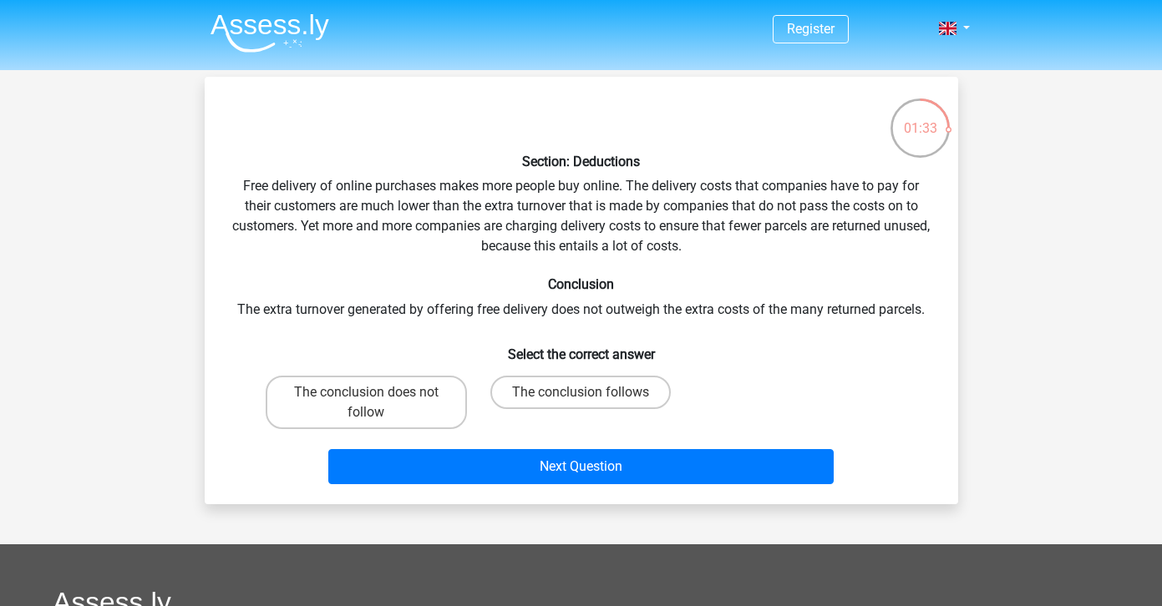
scroll to position [0, 0]
click at [335, 407] on label "The conclusion does not follow" at bounding box center [366, 402] width 201 height 53
click at [366, 403] on input "The conclusion does not follow" at bounding box center [371, 398] width 11 height 11
radio input "true"
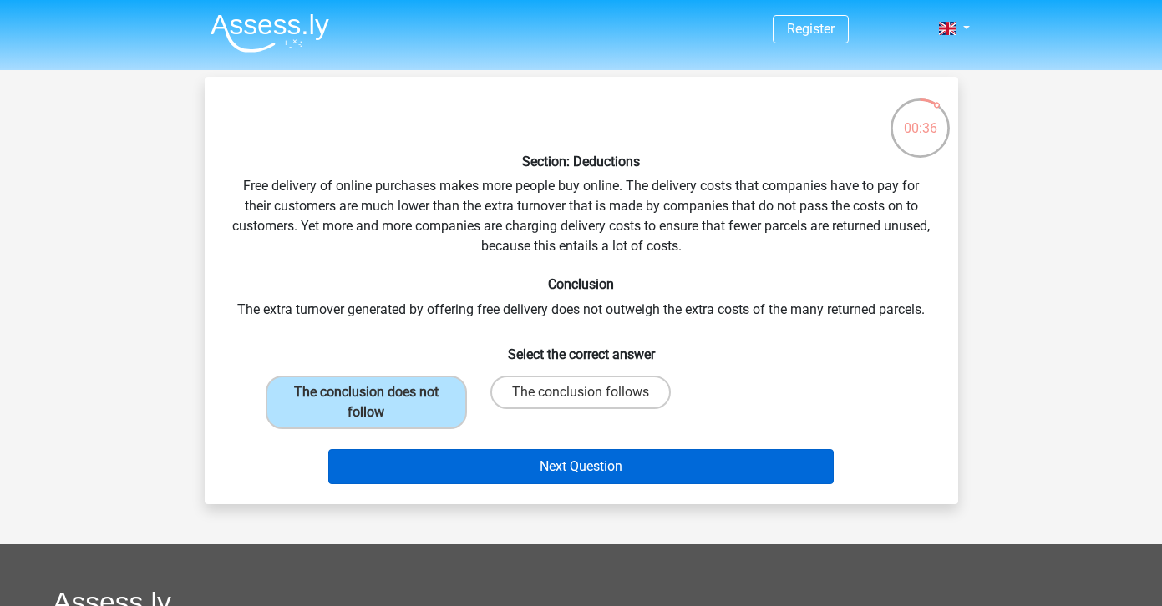
click at [423, 469] on button "Next Question" at bounding box center [580, 466] width 505 height 35
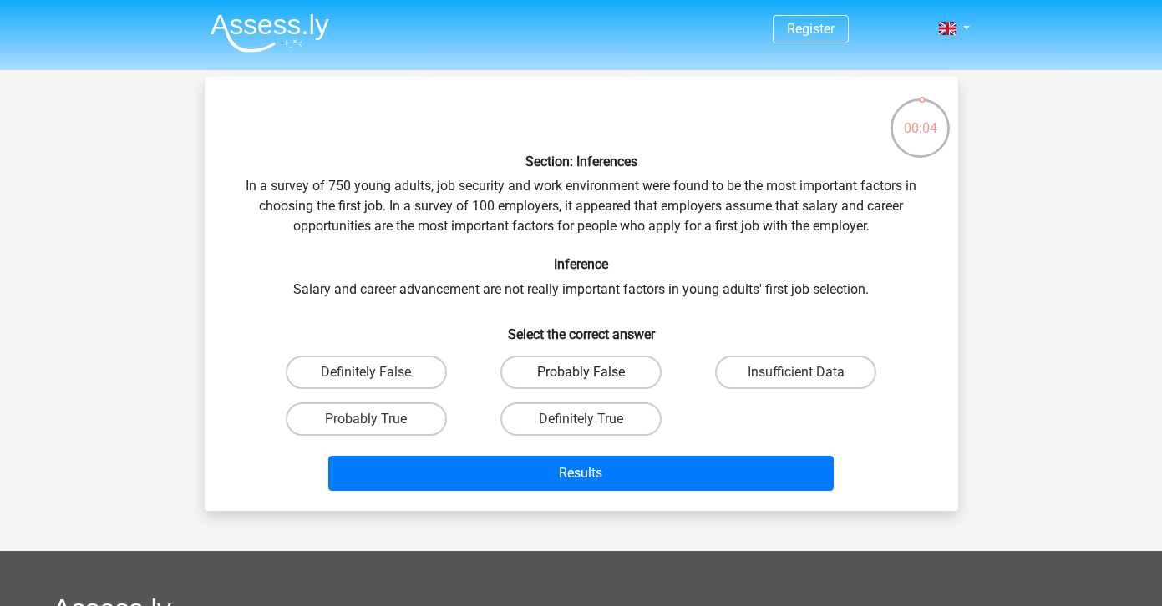
click at [616, 377] on label "Probably False" at bounding box center [580, 372] width 161 height 33
click at [591, 377] on input "Probably False" at bounding box center [586, 378] width 11 height 11
radio input "true"
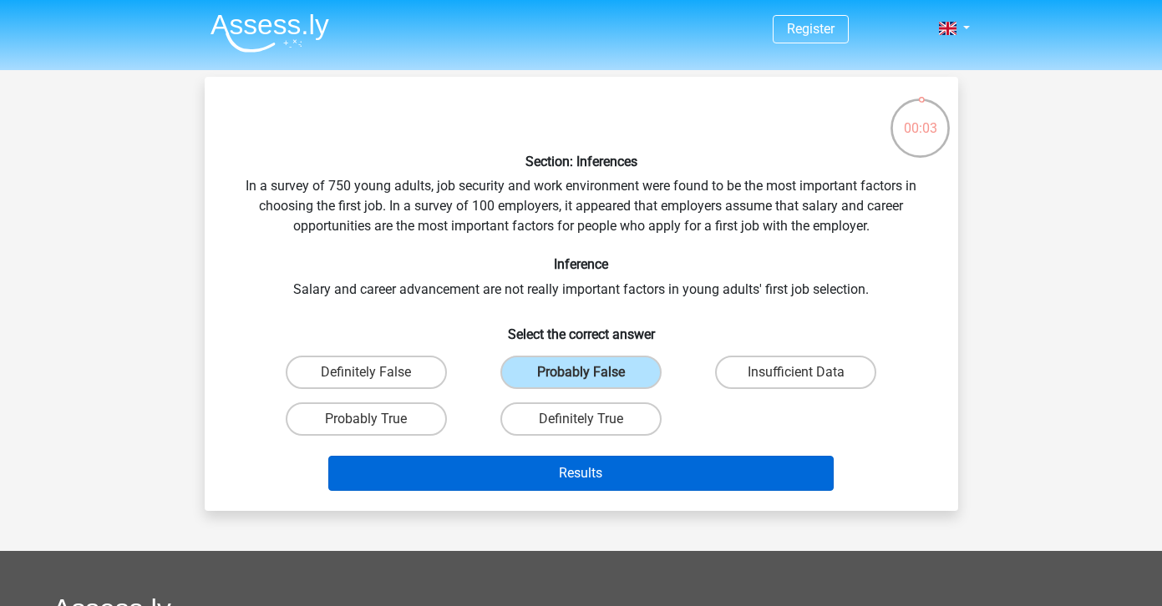
click at [591, 476] on button "Results" at bounding box center [580, 473] width 505 height 35
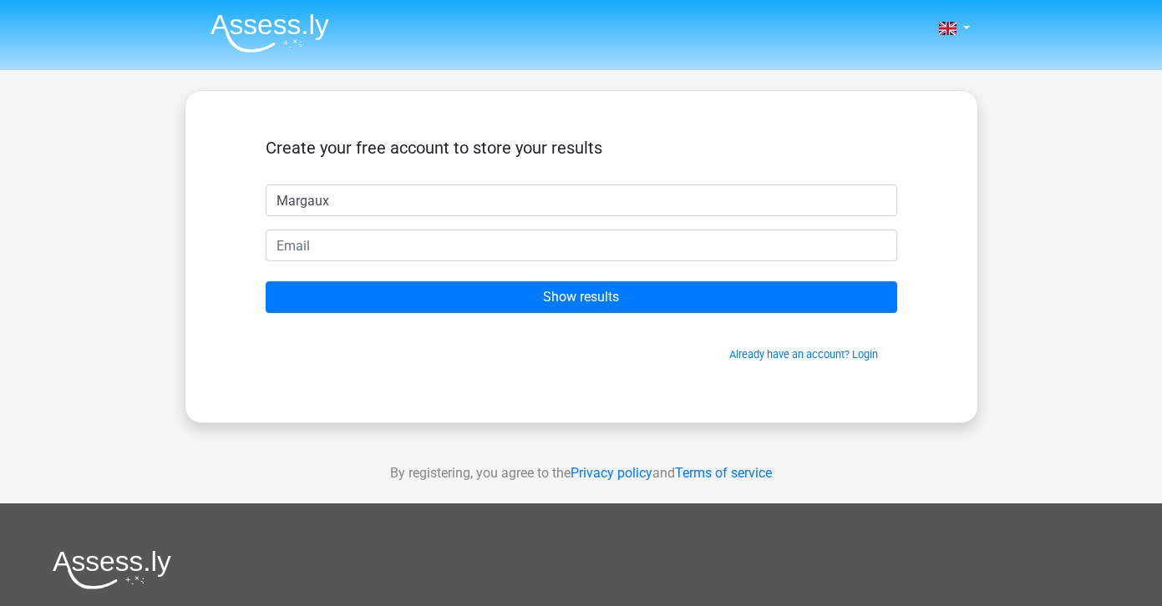
type input "Margaux"
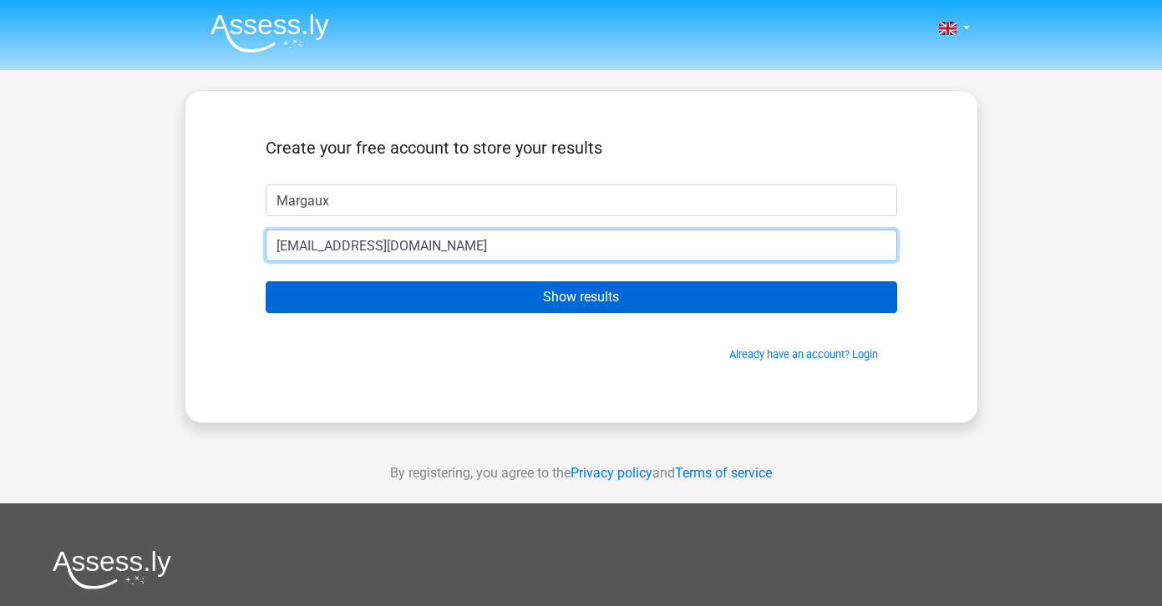
type input "[EMAIL_ADDRESS][DOMAIN_NAME]"
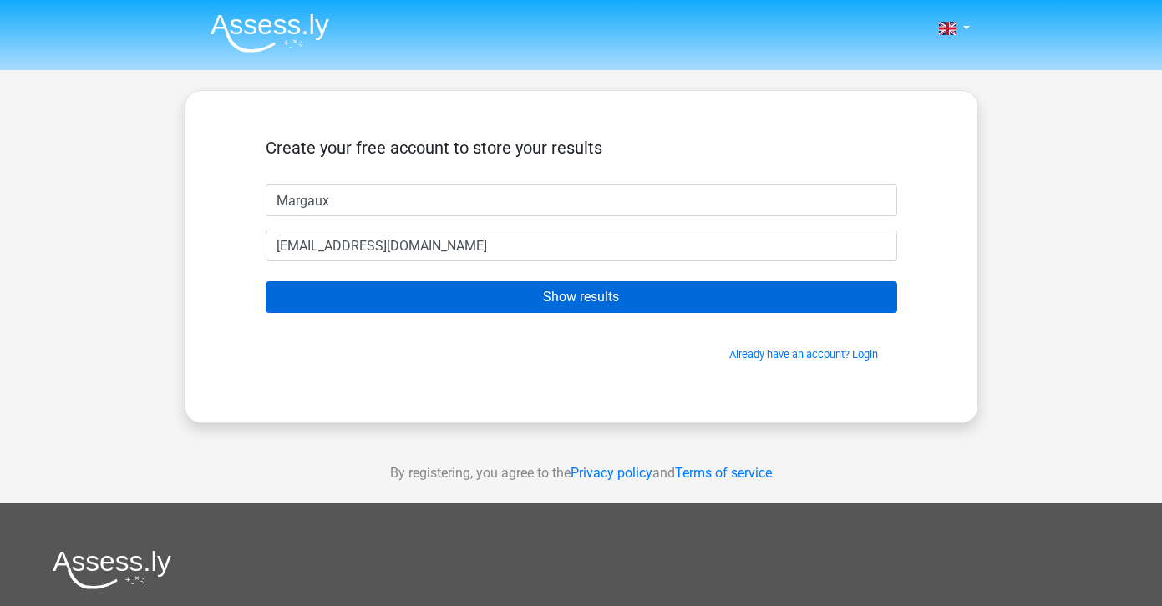
click at [337, 295] on input "Show results" at bounding box center [582, 298] width 632 height 32
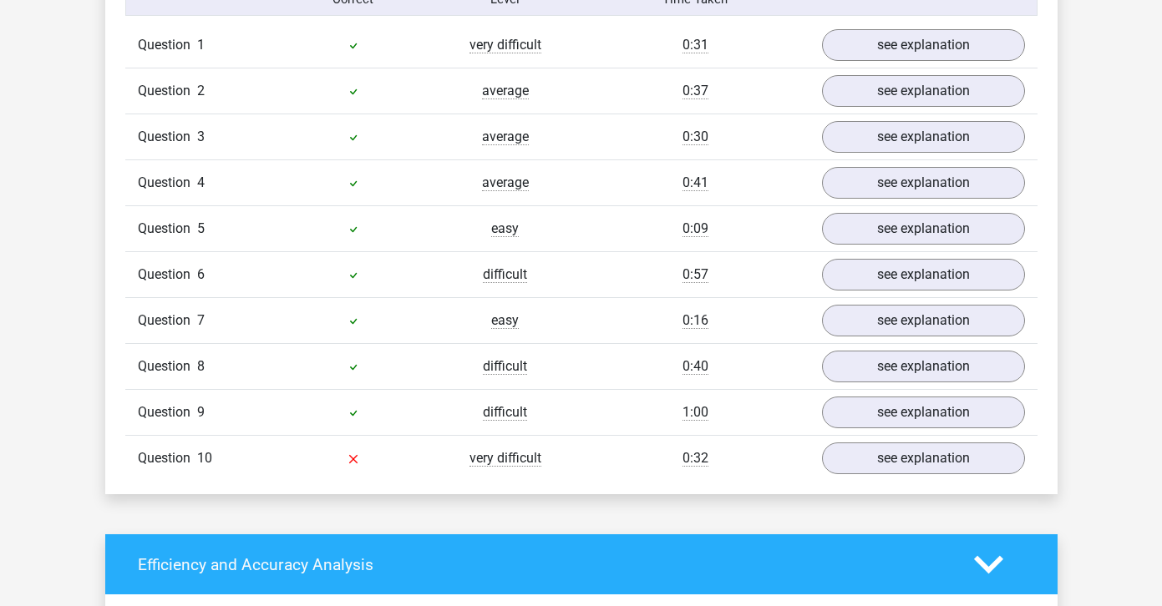
scroll to position [1408, 0]
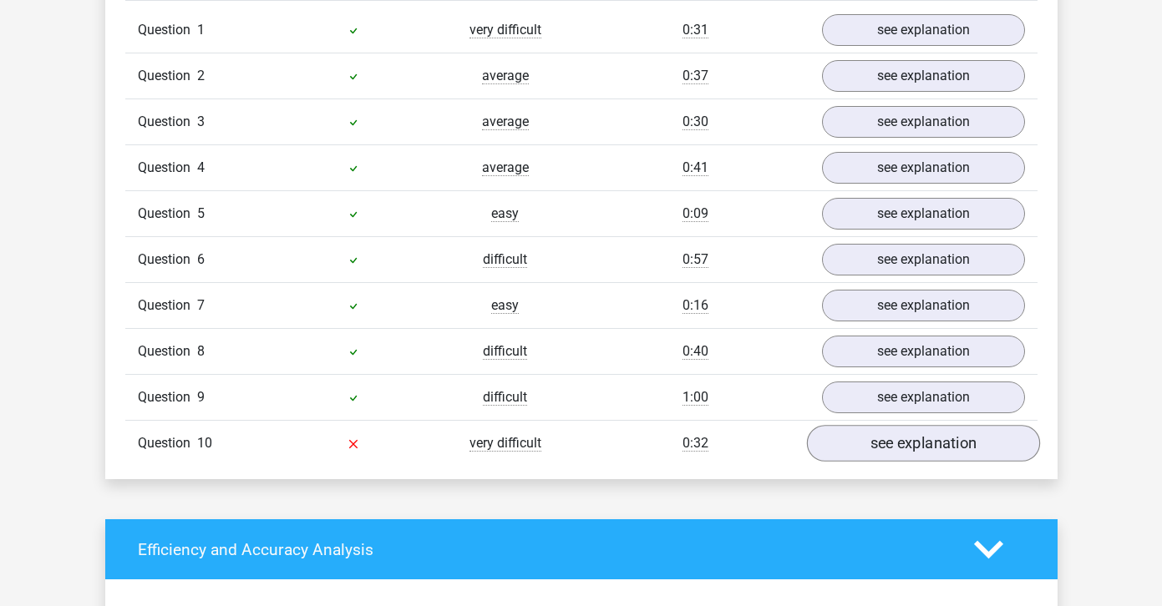
click at [917, 439] on link "see explanation" at bounding box center [922, 444] width 233 height 37
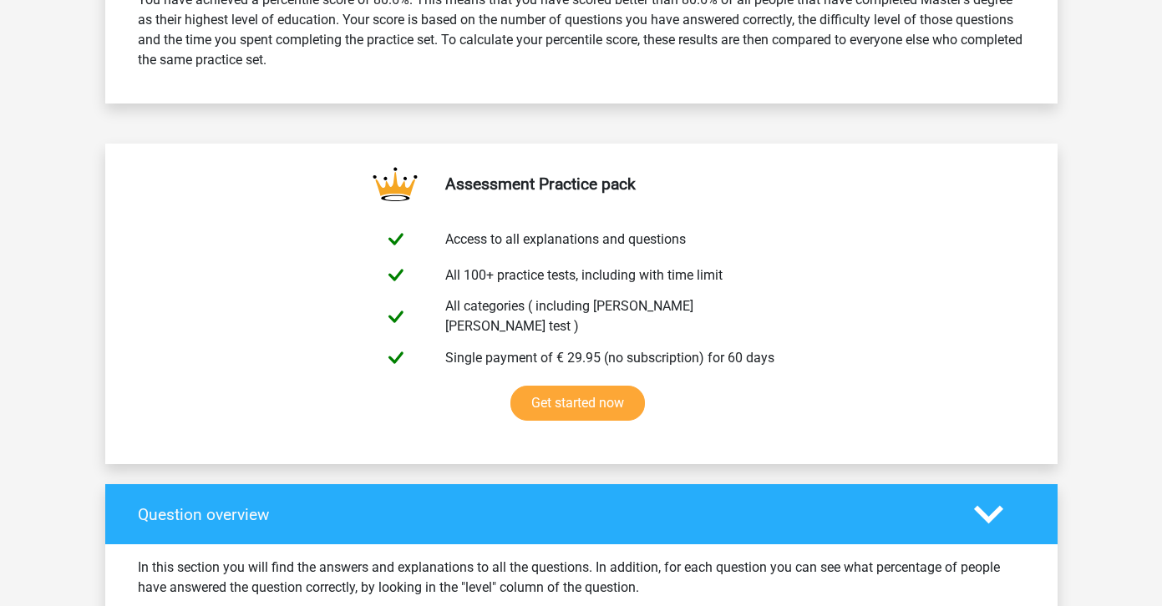
scroll to position [743, 0]
